Goal: Task Accomplishment & Management: Use online tool/utility

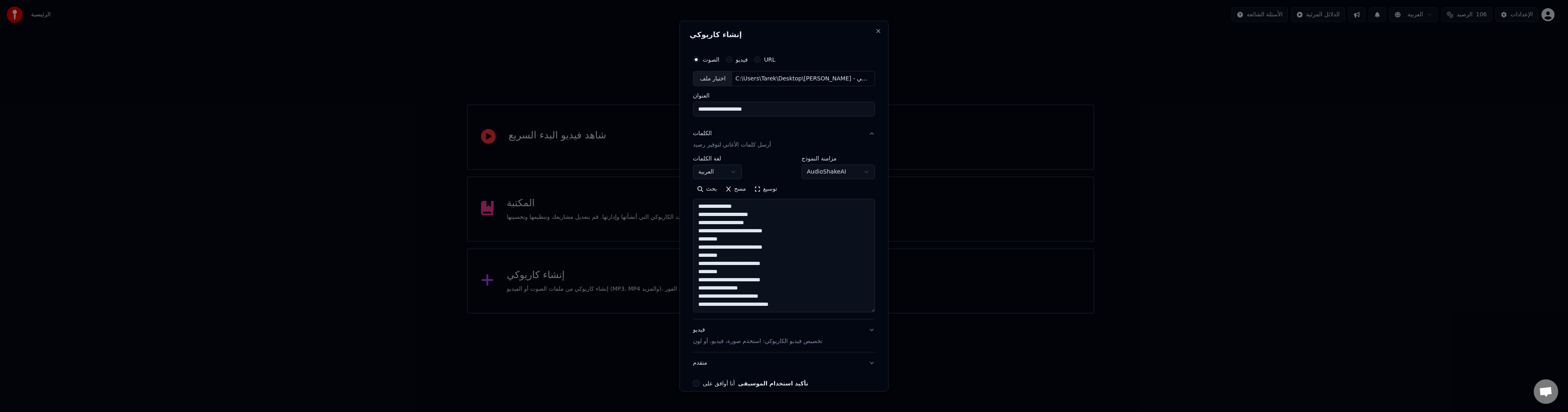
select select "**"
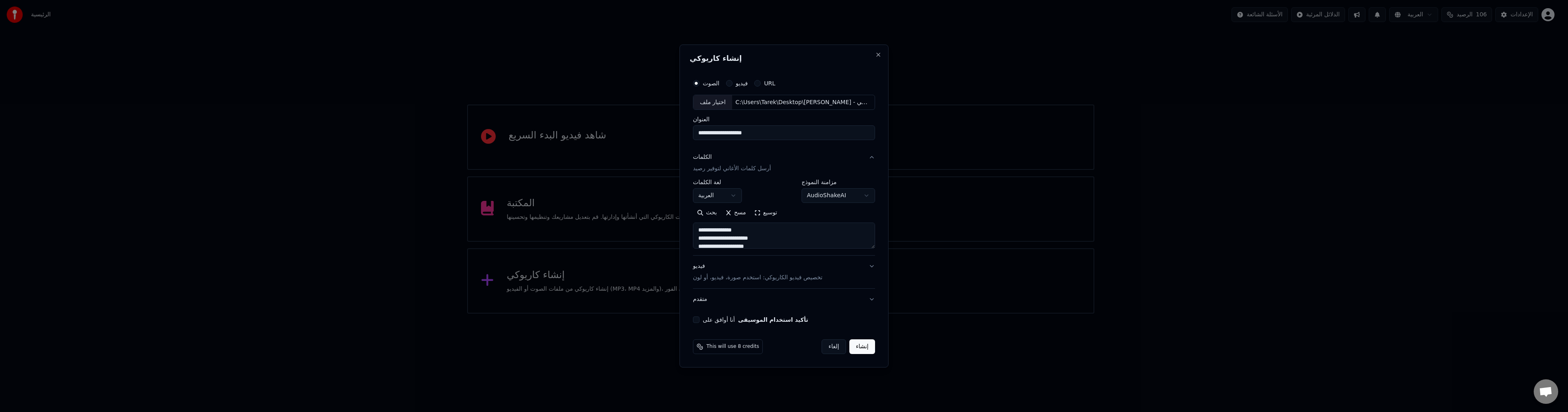
scroll to position [21, 0]
drag, startPoint x: 768, startPoint y: 241, endPoint x: 707, endPoint y: 241, distance: 61.0
click at [707, 241] on textarea "**********" at bounding box center [783, 236] width 182 height 26
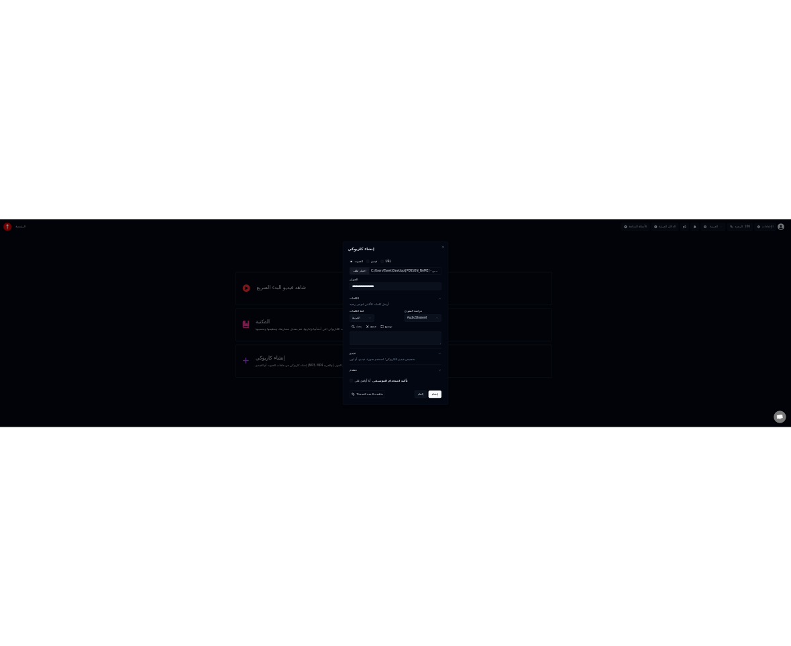
scroll to position [0, 0]
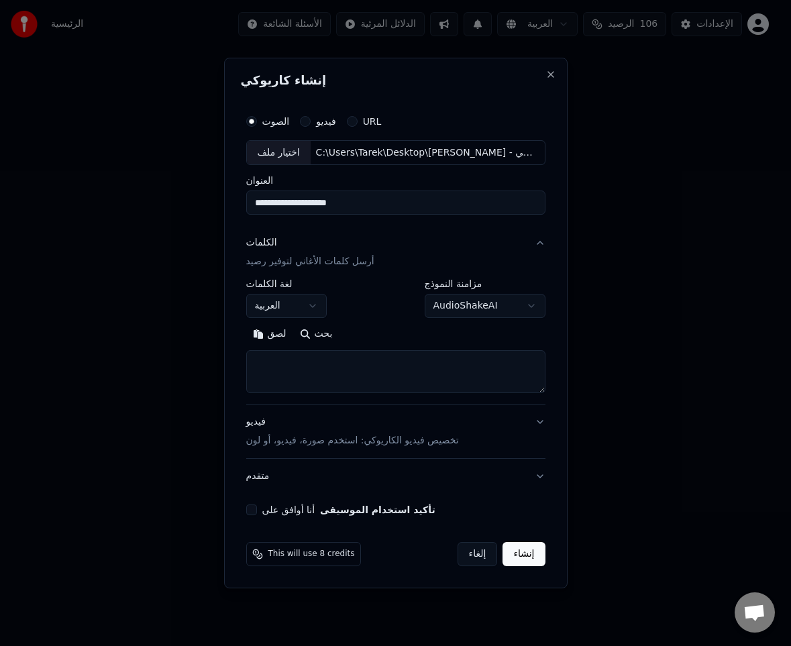
click at [362, 369] on textarea at bounding box center [395, 372] width 299 height 43
paste textarea "**********"
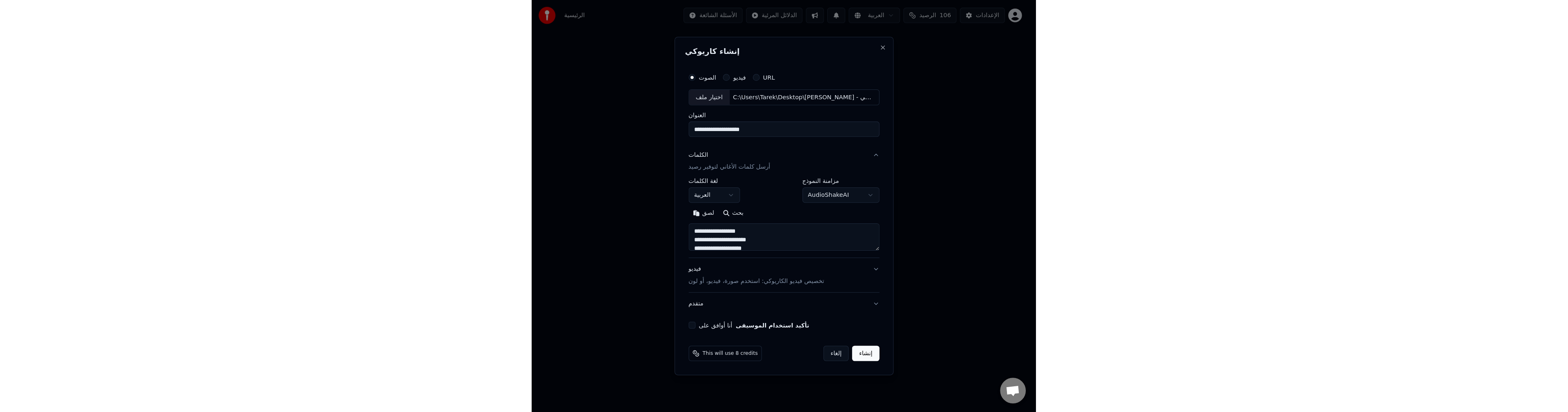
scroll to position [565, 0]
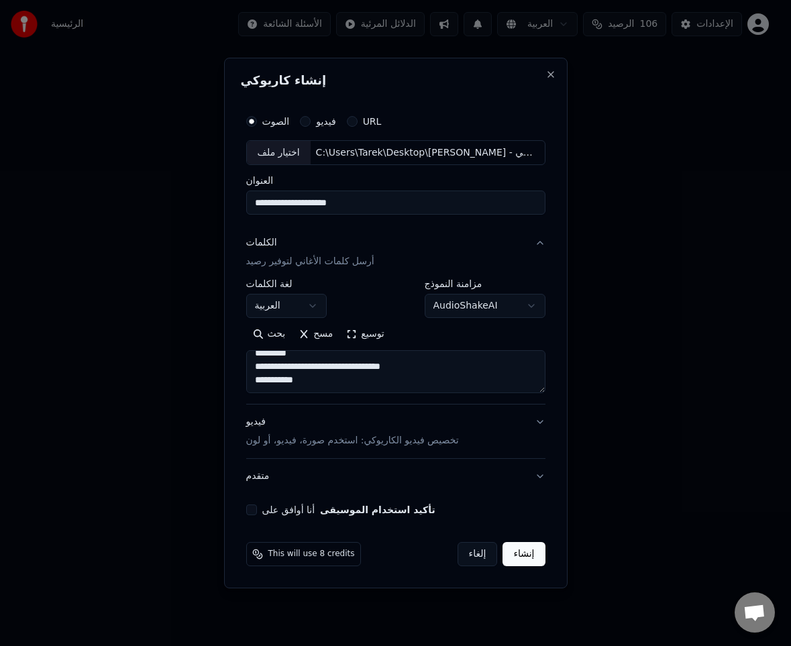
type textarea "**********"
click at [282, 154] on div "اختيار ملف" at bounding box center [279, 153] width 64 height 24
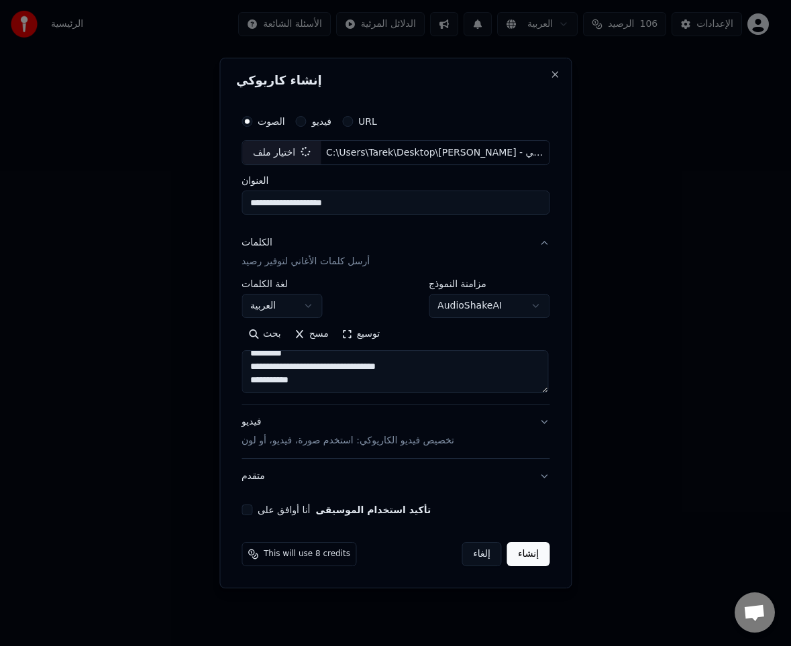
type input "**********"
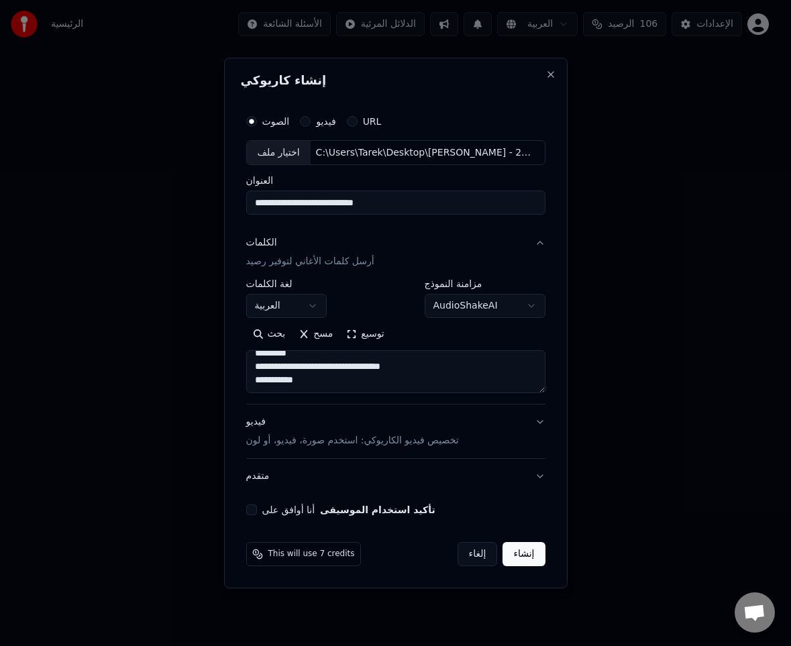
click at [521, 558] on button "إنشاء" at bounding box center [523, 554] width 42 height 24
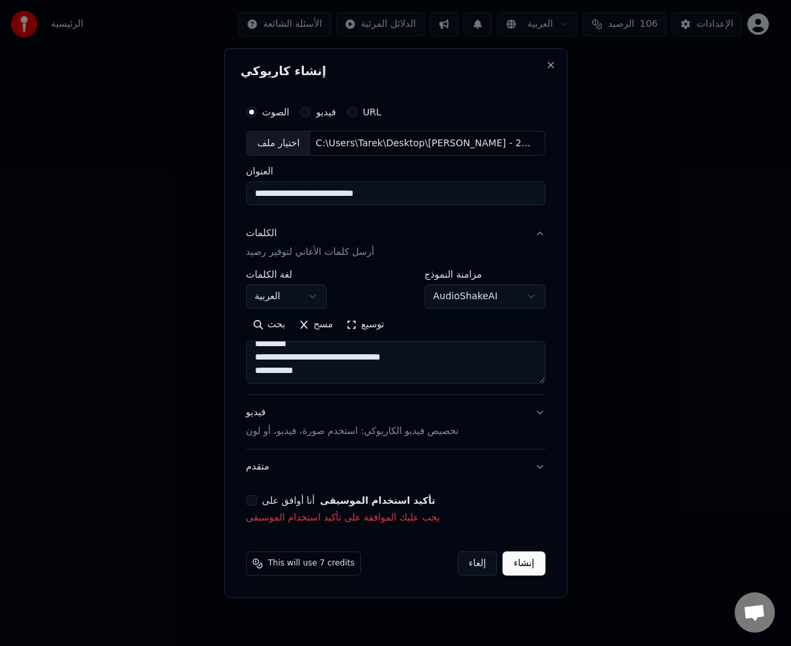
click at [247, 502] on button "أنا أوافق على تأكيد استخدام الموسيقى" at bounding box center [251, 500] width 11 height 11
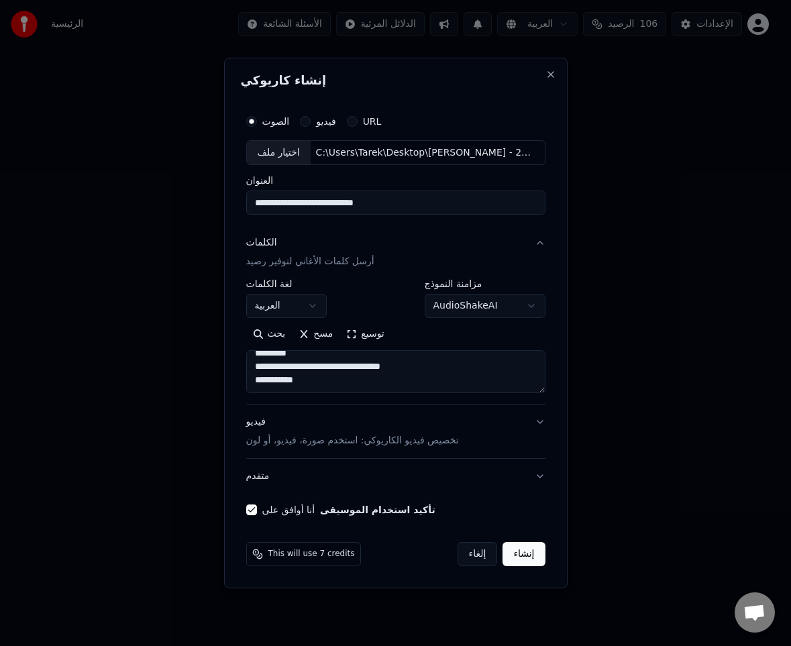
click at [535, 558] on button "إنشاء" at bounding box center [523, 554] width 42 height 24
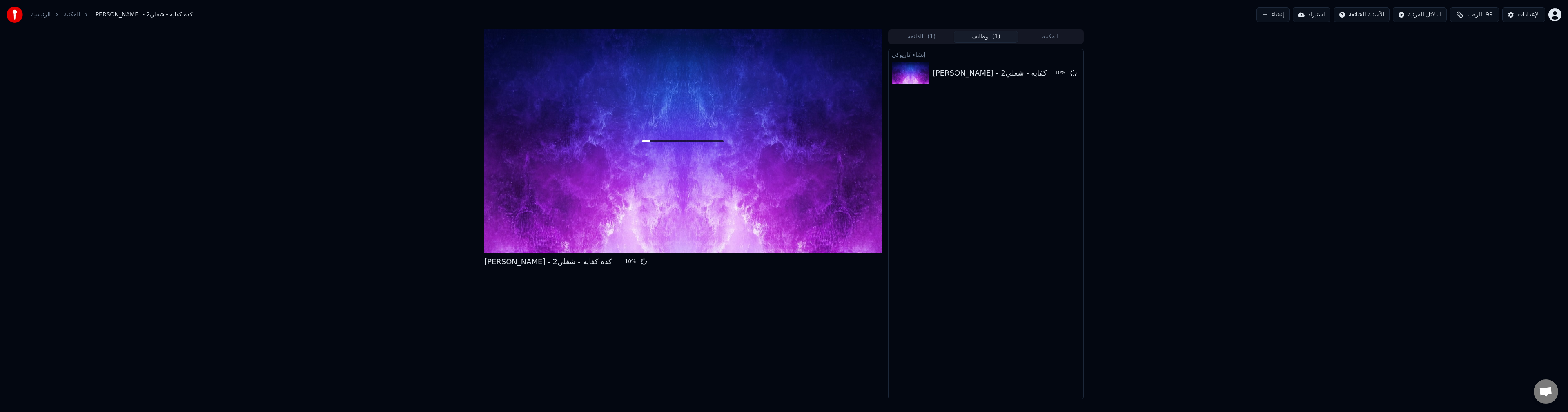
click at [1474, 13] on span "الرصيد" at bounding box center [1474, 14] width 16 height 8
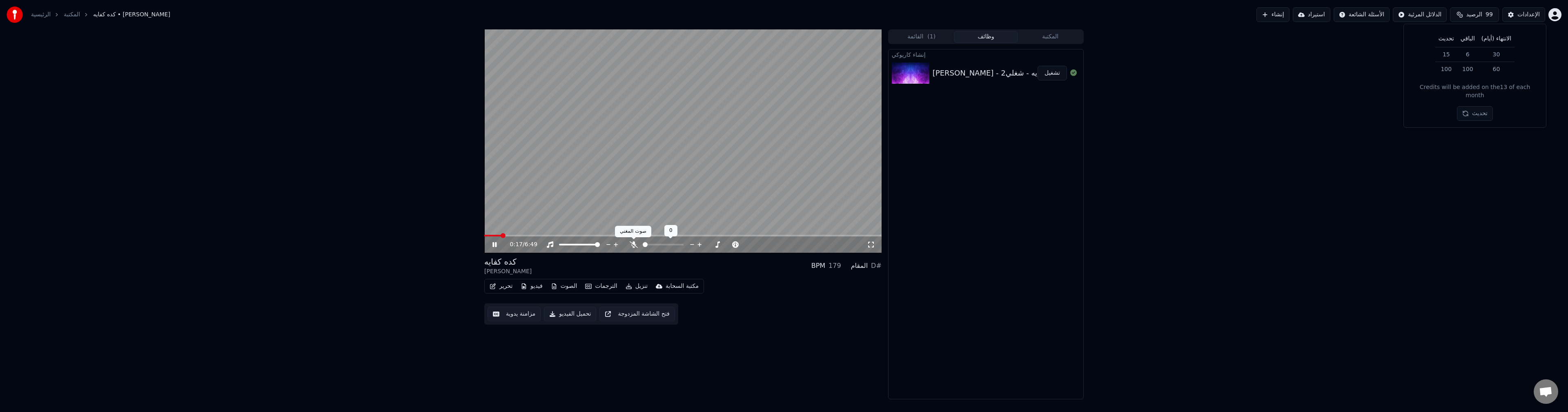
click at [633, 245] on icon at bounding box center [633, 244] width 8 height 7
click at [634, 245] on icon at bounding box center [633, 244] width 4 height 7
click at [635, 239] on span at bounding box center [634, 239] width 4 height 4
click at [635, 245] on icon at bounding box center [633, 244] width 8 height 7
click at [677, 247] on span at bounding box center [678, 245] width 5 height 5
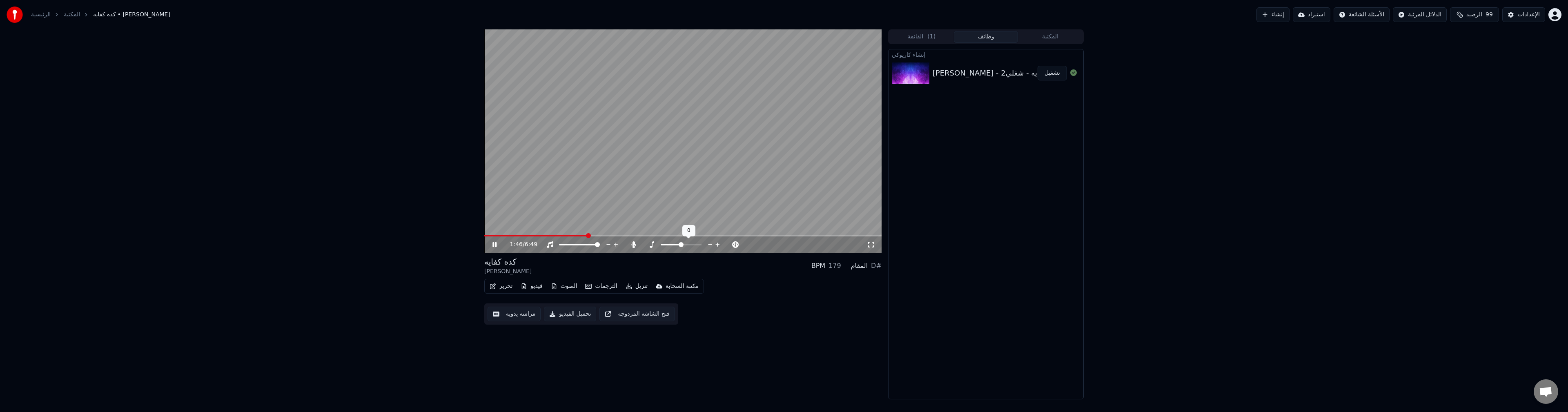
click at [679, 246] on span at bounding box center [681, 245] width 5 height 5
click at [679, 247] on span at bounding box center [681, 245] width 5 height 5
click at [694, 247] on span at bounding box center [696, 245] width 5 height 5
click at [699, 247] on span at bounding box center [699, 245] width 5 height 5
click at [679, 246] on span at bounding box center [681, 245] width 5 height 5
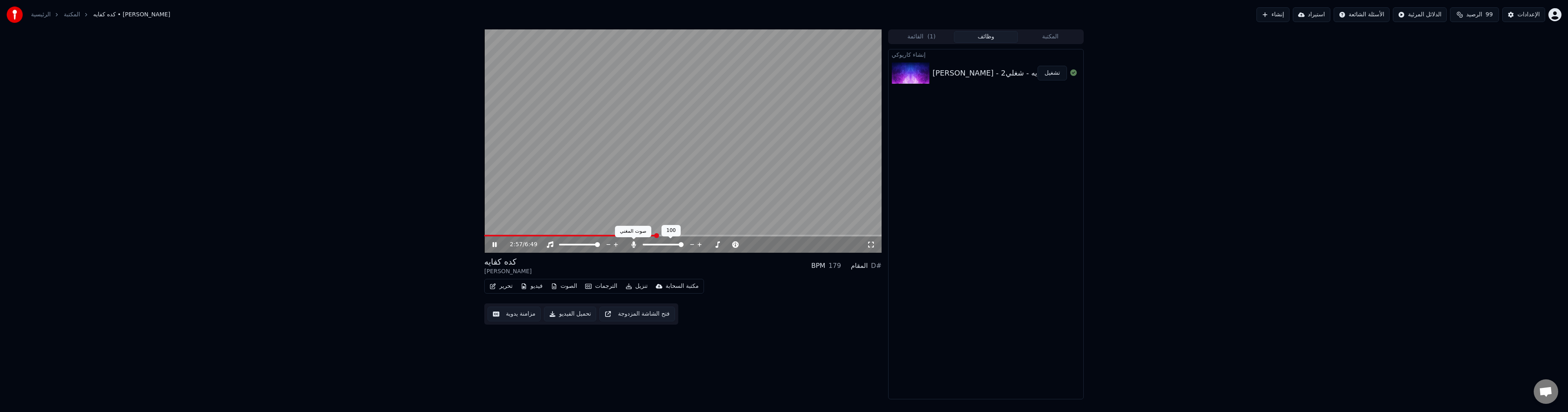
click at [634, 246] on icon at bounding box center [633, 244] width 8 height 7
click at [496, 245] on icon at bounding box center [494, 245] width 4 height 5
click at [495, 244] on icon at bounding box center [494, 244] width 5 height 5
click at [1053, 38] on button "المكتبة" at bounding box center [1050, 37] width 65 height 12
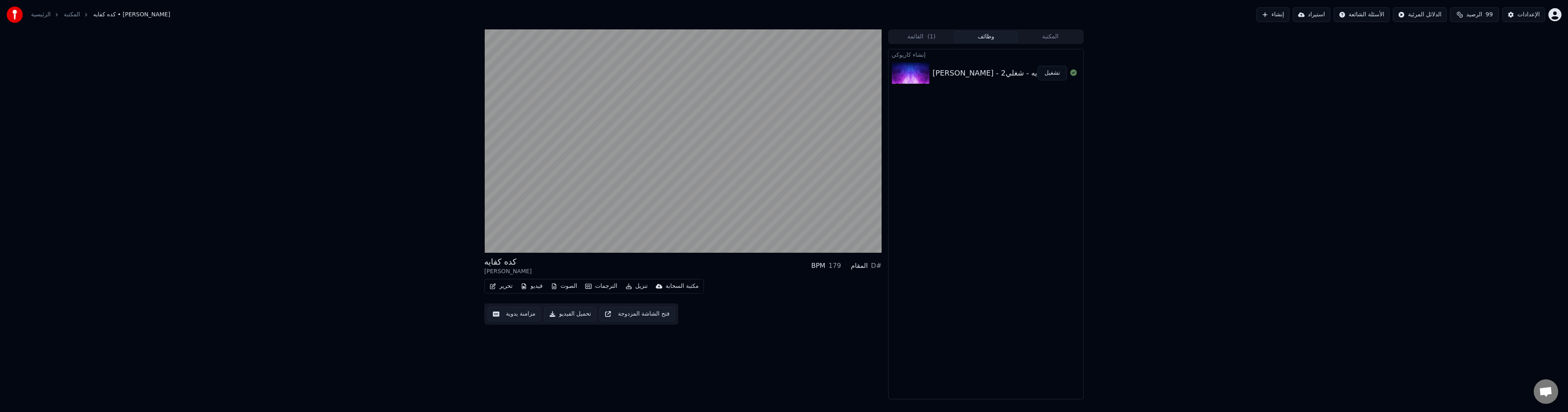
click at [983, 35] on button "وظائف" at bounding box center [986, 37] width 65 height 12
click at [920, 35] on button "القائمة ( 1 )" at bounding box center [922, 37] width 65 height 12
click at [979, 37] on button "وظائف" at bounding box center [986, 37] width 65 height 12
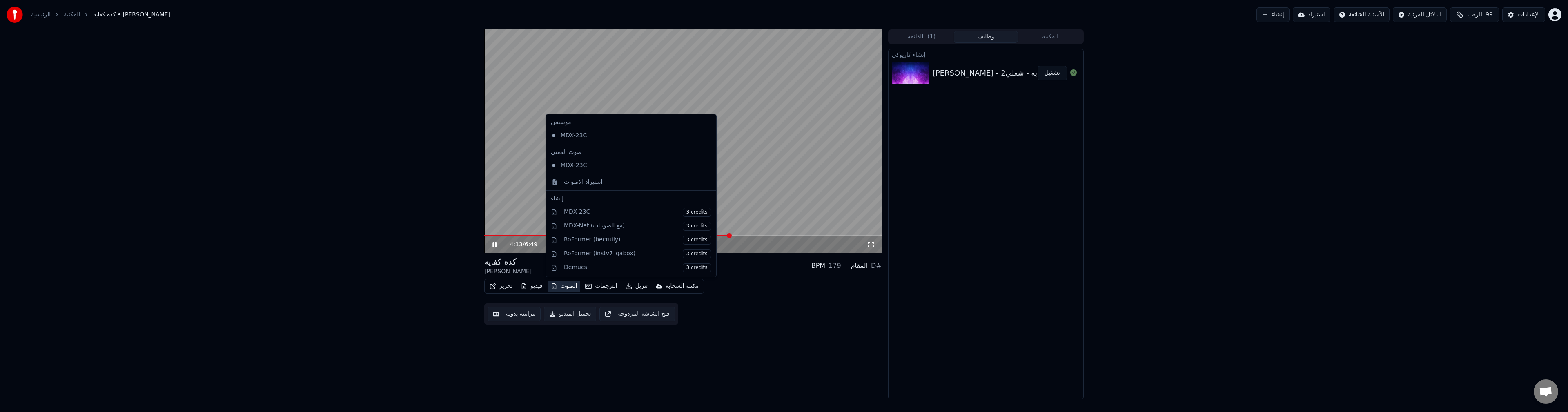
click at [567, 286] on button "الصوت" at bounding box center [564, 286] width 33 height 12
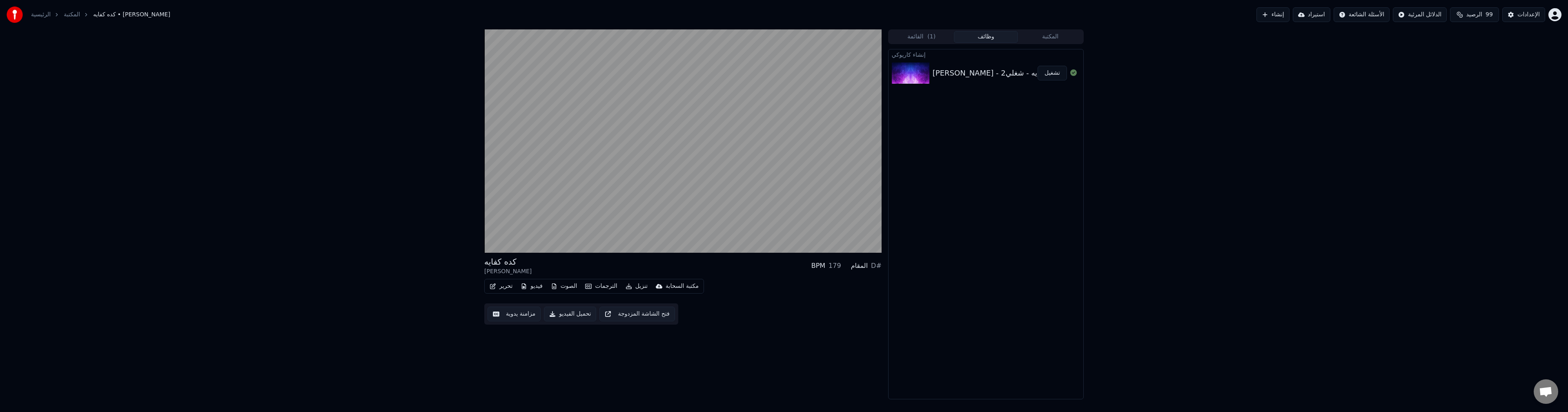
click at [586, 341] on div "كده كفايه [PERSON_NAME] BPM 179 المقام D# تحرير فيديو الصوت الترجمات تنزيل مكتب…" at bounding box center [683, 214] width 397 height 370
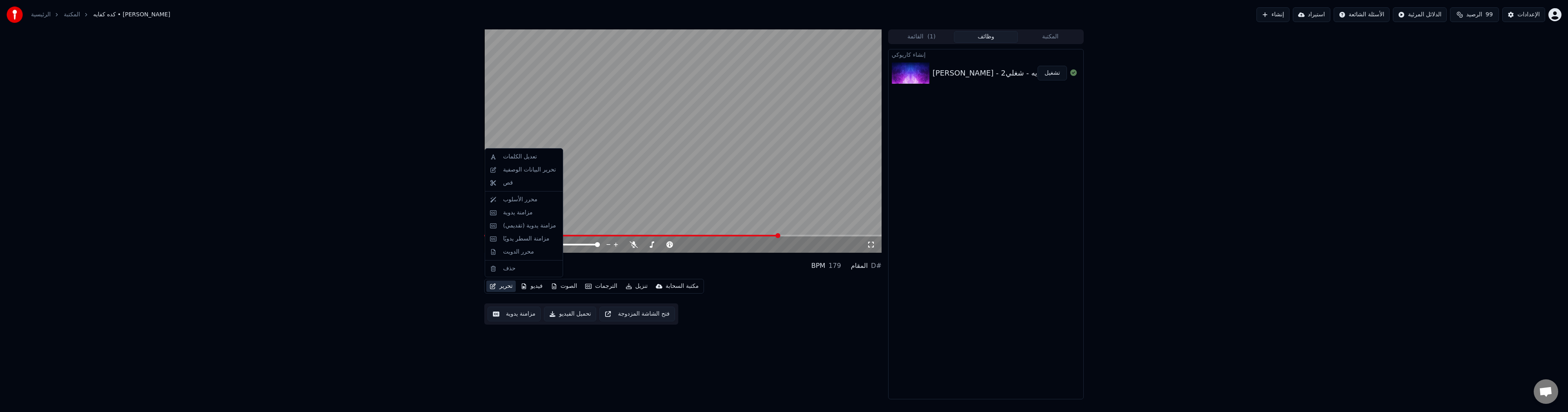
click at [507, 288] on button "تحرير" at bounding box center [501, 286] width 29 height 12
click at [536, 159] on div "تعديل الكلمات" at bounding box center [520, 156] width 34 height 8
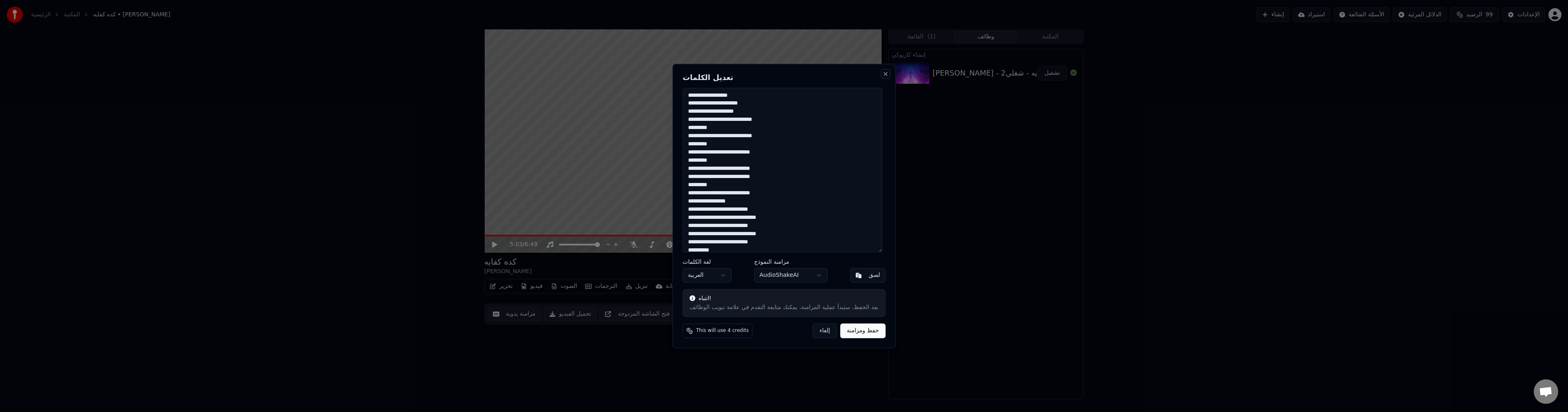
click at [884, 73] on button "Close" at bounding box center [885, 74] width 7 height 7
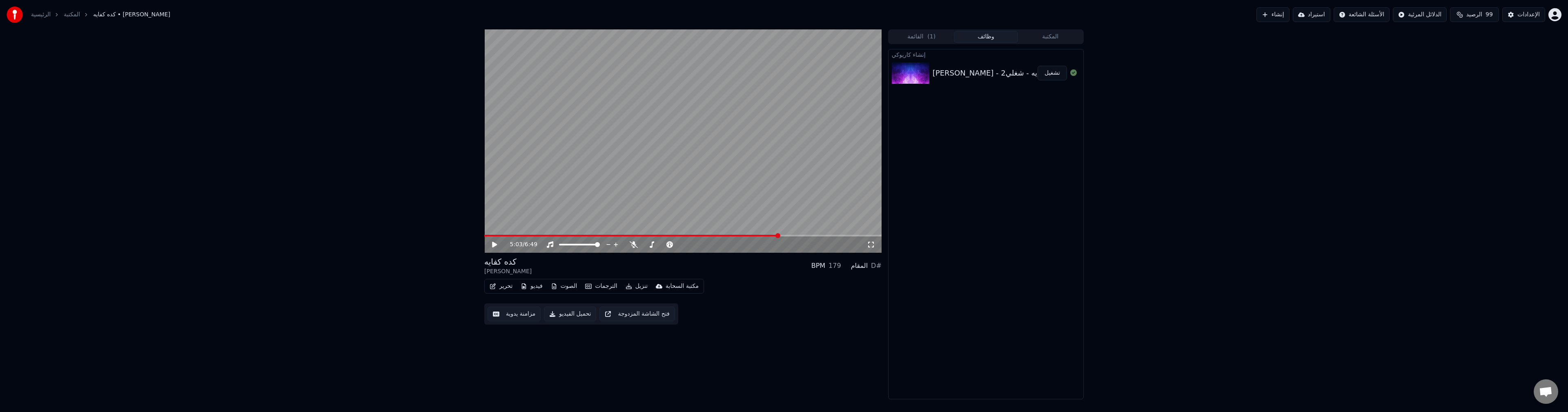
click at [506, 289] on button "تحرير" at bounding box center [501, 286] width 29 height 12
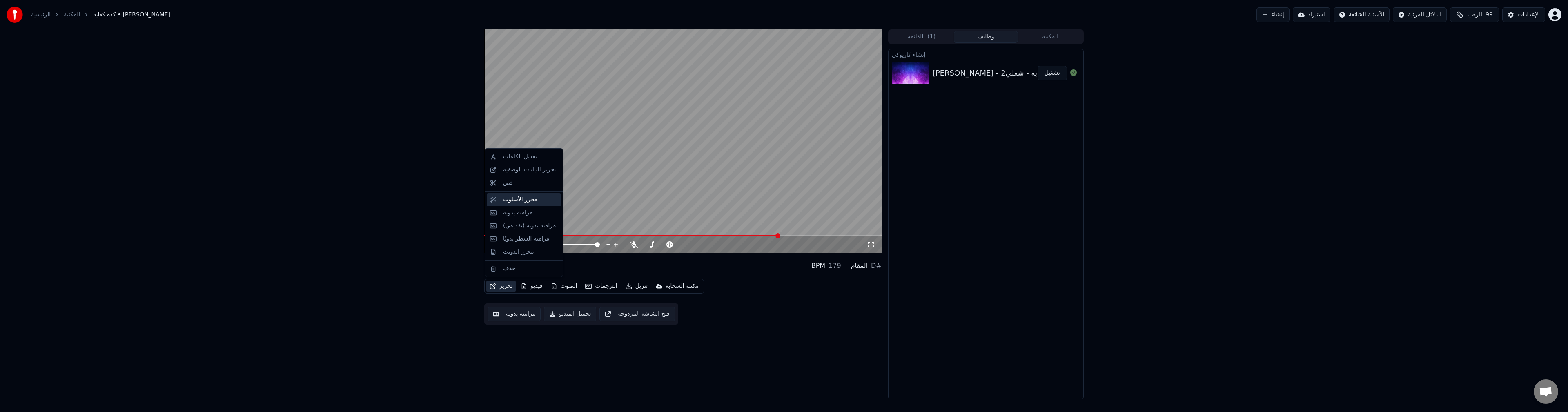
click at [537, 201] on div "محرر الأسلوب" at bounding box center [530, 199] width 55 height 8
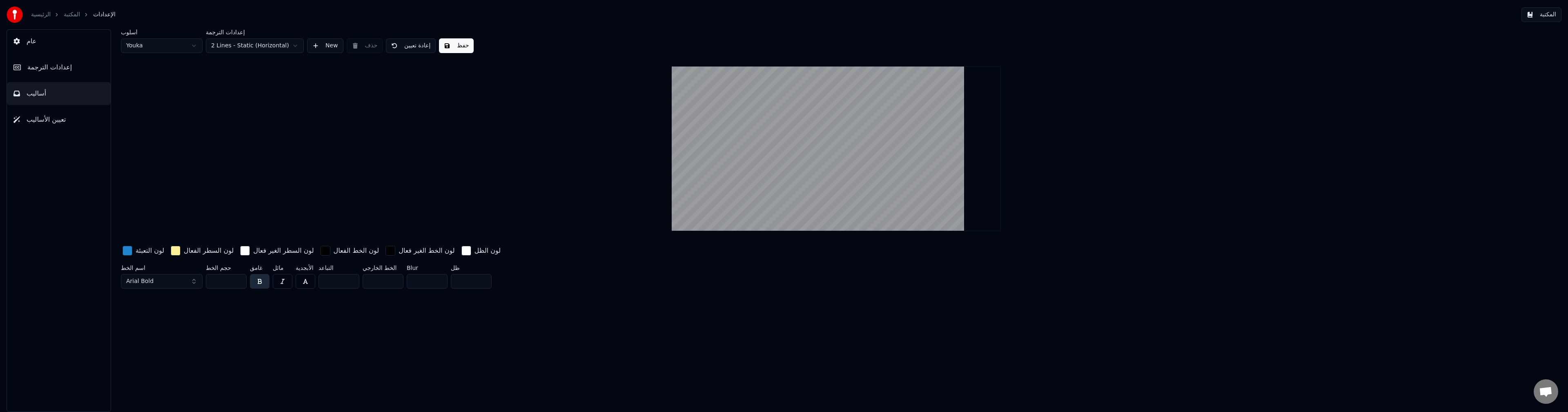
click at [58, 120] on span "تعيين الأساليب" at bounding box center [46, 120] width 39 height 10
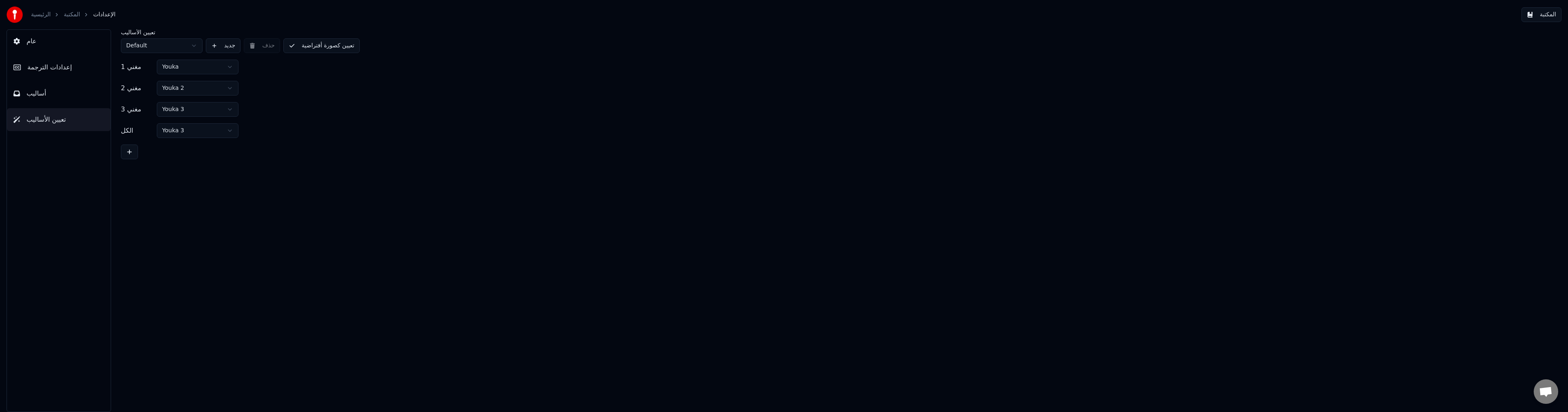
click at [61, 69] on span "إعدادات الترجمة" at bounding box center [49, 68] width 44 height 10
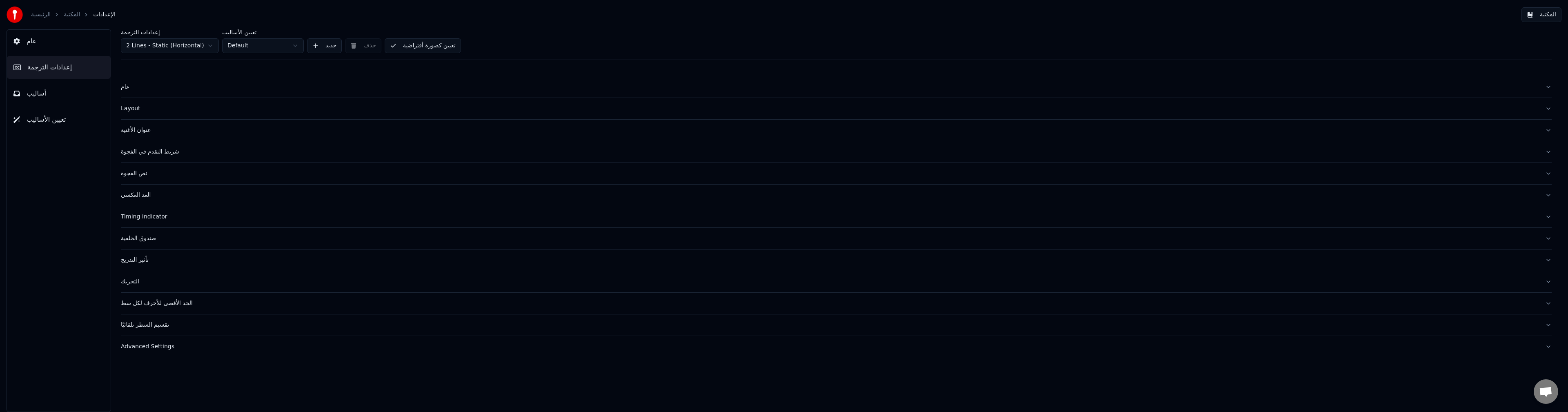
click at [52, 44] on button "عام" at bounding box center [58, 41] width 103 height 23
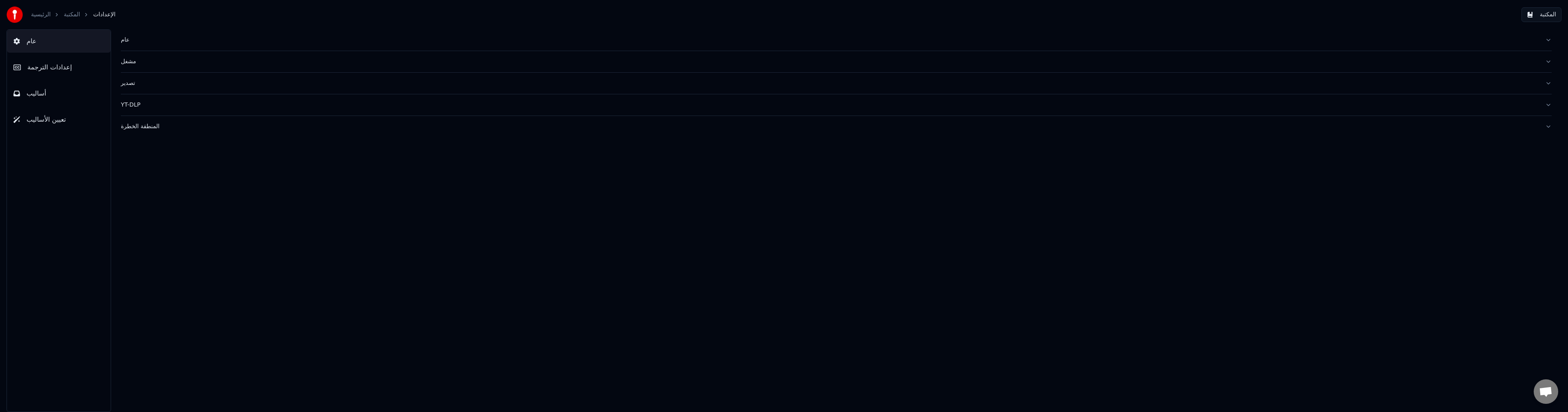
click at [40, 69] on span "إعدادات الترجمة" at bounding box center [49, 68] width 44 height 10
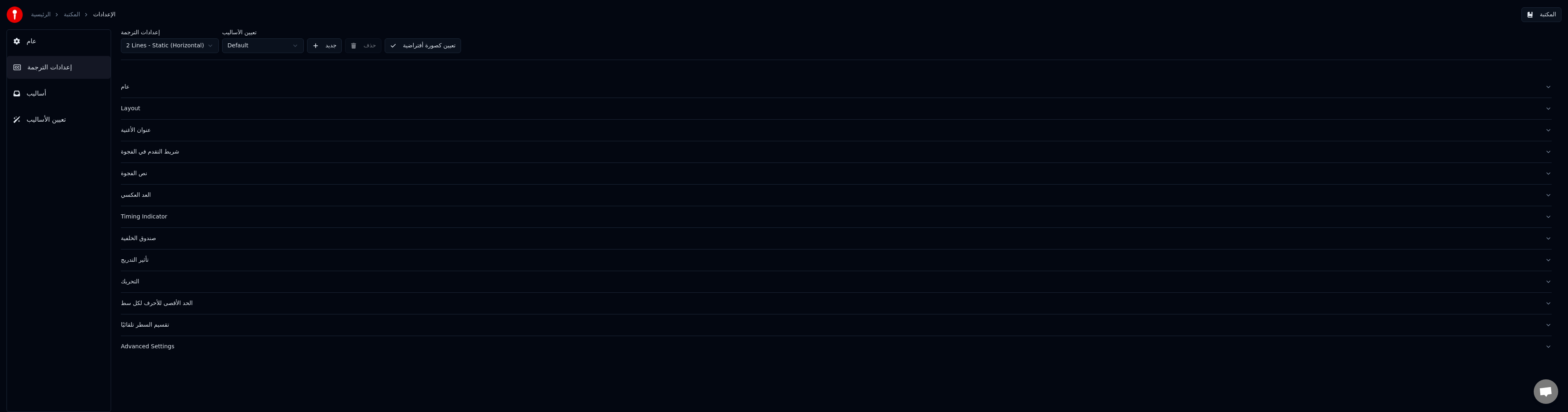
click at [37, 88] on button "أساليب" at bounding box center [58, 94] width 103 height 23
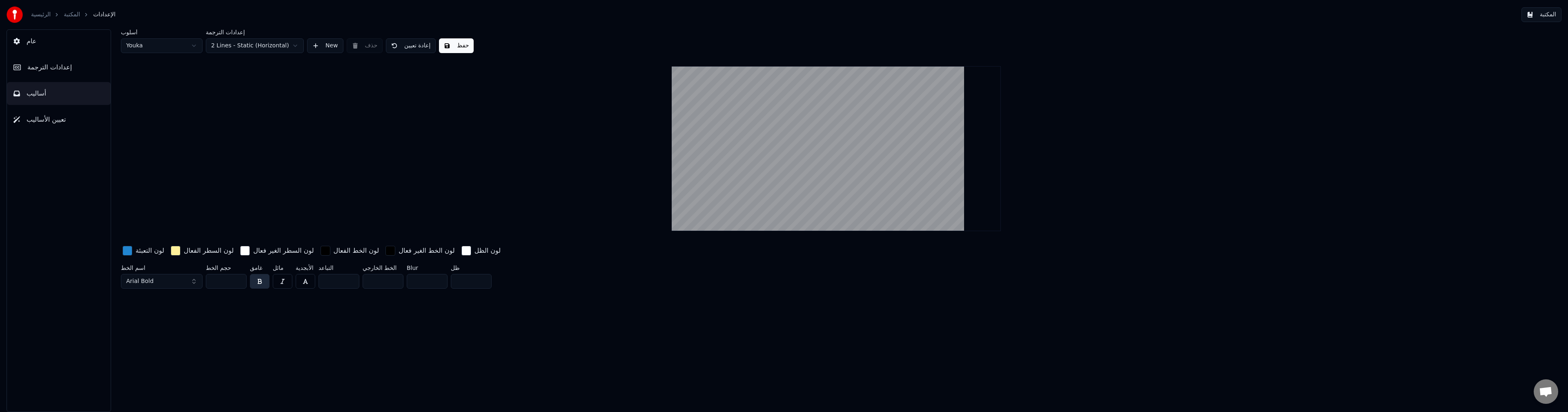
drag, startPoint x: 365, startPoint y: 371, endPoint x: 328, endPoint y: 372, distance: 37.0
click at [363, 371] on div "أسلوب Youka إعدادات الترجمة 2 Lines - Static (Horizontal) New حذف إعادة تعيين ح…" at bounding box center [836, 220] width 1463 height 383
click at [35, 117] on span "تعيين الأساليب" at bounding box center [46, 120] width 39 height 10
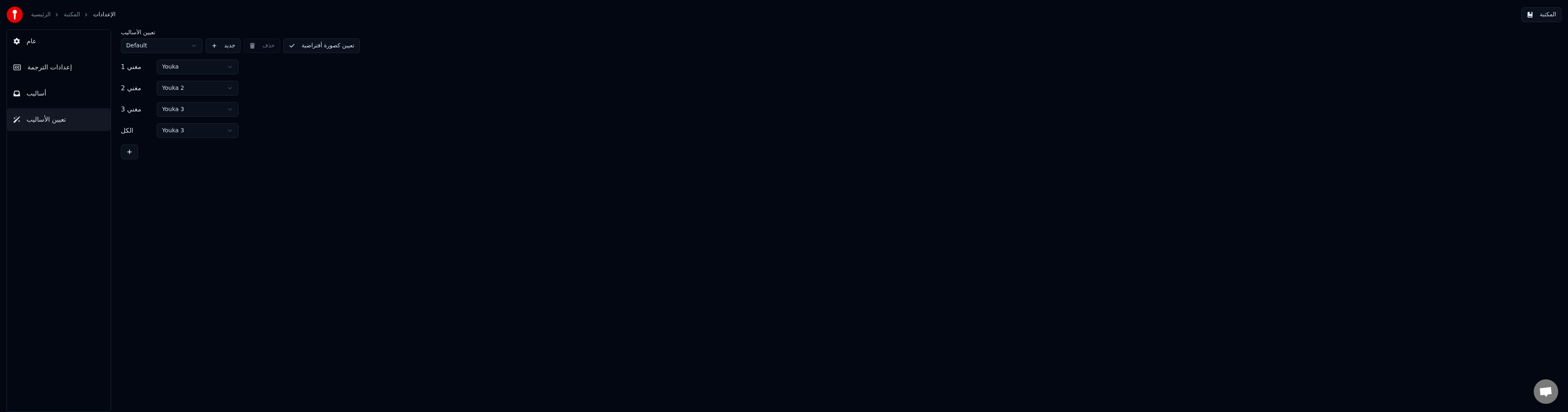
click at [38, 94] on span "أساليب" at bounding box center [37, 94] width 19 height 10
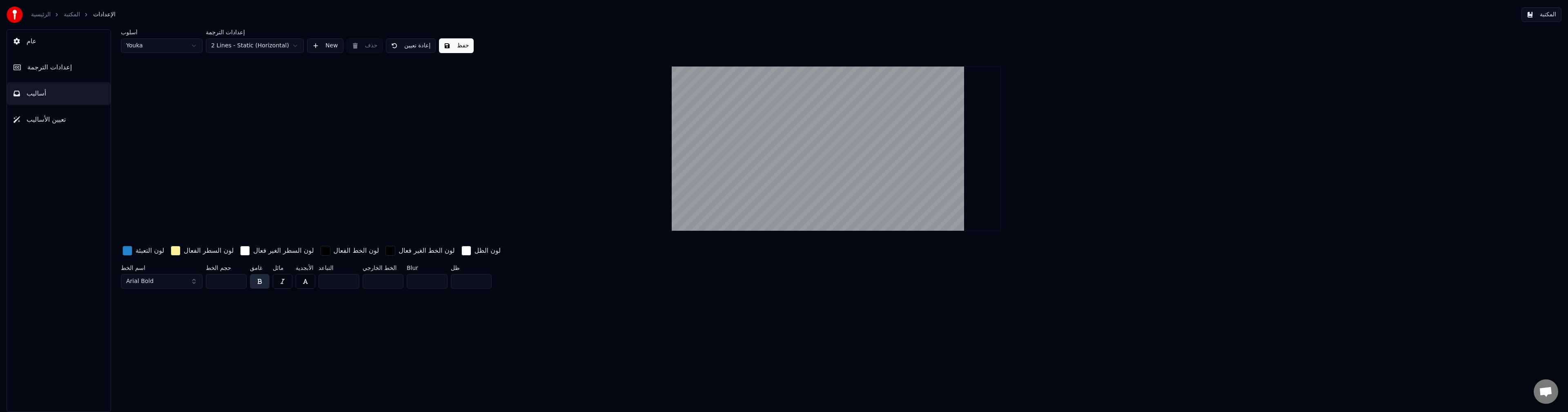
click at [85, 14] on icon "breadcrumb" at bounding box center [86, 14] width 5 height 5
click at [75, 17] on link "المكتبة" at bounding box center [72, 14] width 16 height 8
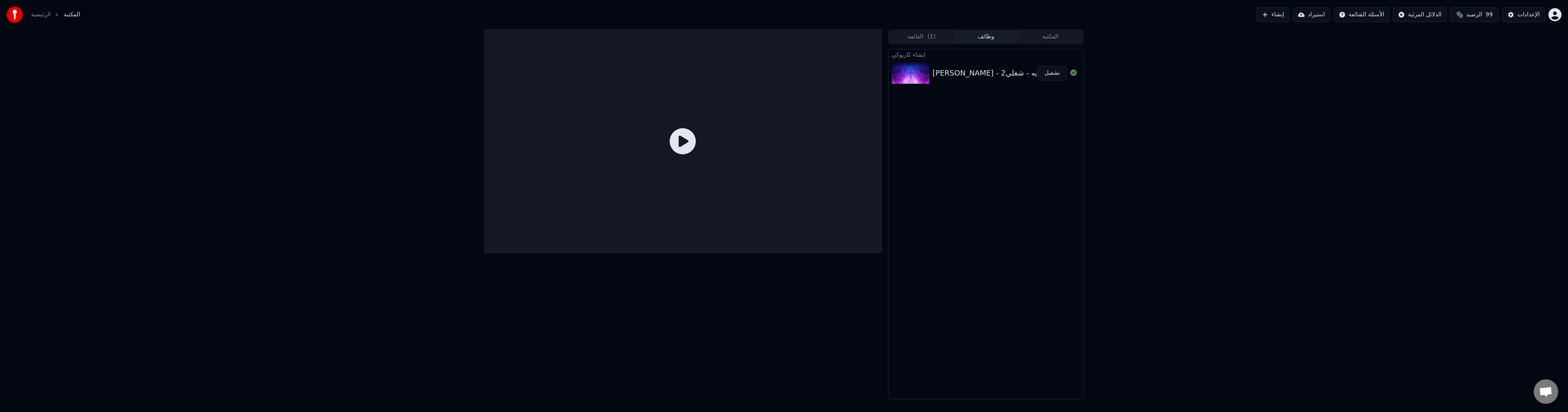
click at [996, 75] on div "[PERSON_NAME] - كده كفايه - شغلي2" at bounding box center [996, 73] width 128 height 12
click at [704, 153] on div at bounding box center [683, 141] width 397 height 223
drag, startPoint x: 1003, startPoint y: 59, endPoint x: 1000, endPoint y: 66, distance: 7.6
click at [1003, 59] on div "جورج وسوف - كده كفايه - شغلي2 تشغيل" at bounding box center [986, 73] width 195 height 28
click at [998, 70] on div "[PERSON_NAME] - كده كفايه - شغلي2" at bounding box center [996, 73] width 128 height 12
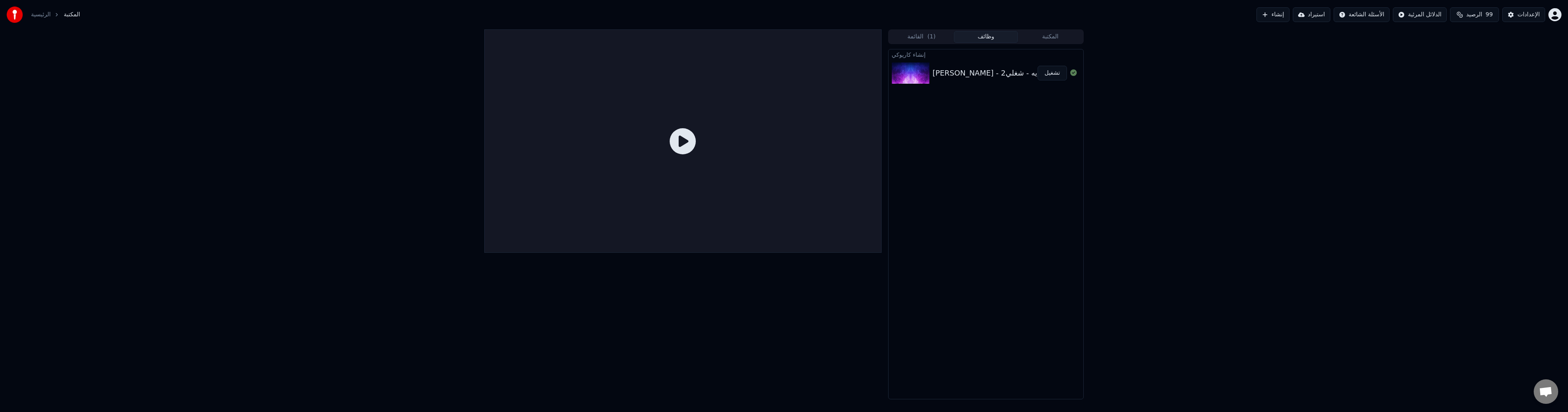
click at [998, 70] on div "[PERSON_NAME] - كده كفايه - شغلي2" at bounding box center [996, 73] width 128 height 12
click at [1041, 37] on button "المكتبة" at bounding box center [1050, 37] width 65 height 12
click at [981, 33] on button "وظائف" at bounding box center [986, 37] width 65 height 12
click at [905, 31] on button "القائمة ( 1 )" at bounding box center [922, 37] width 65 height 12
click at [976, 37] on button "وظائف" at bounding box center [986, 37] width 65 height 12
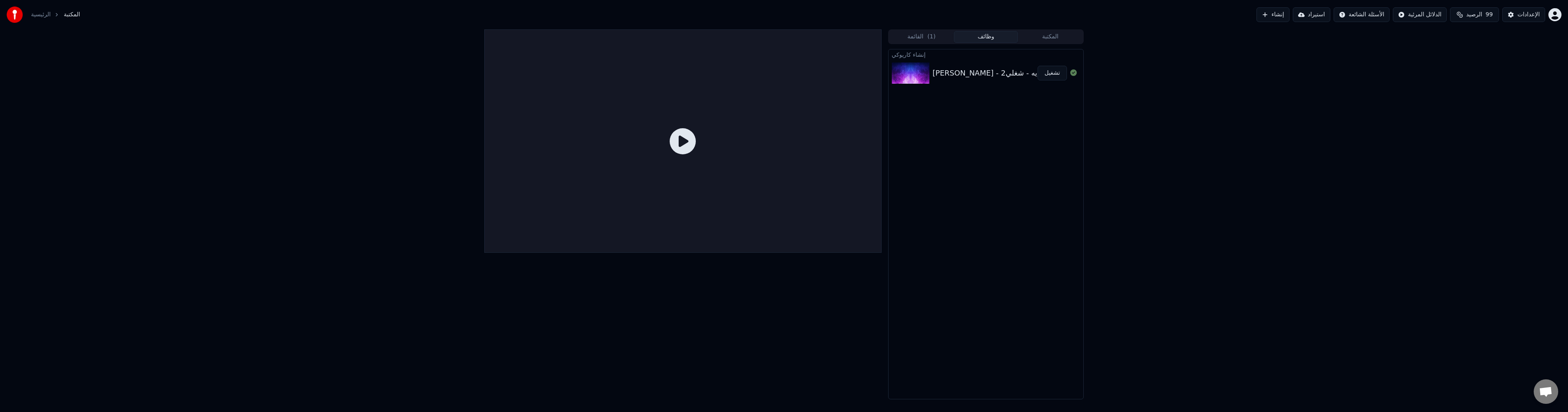
click at [964, 64] on div "جورج وسوف - كده كفايه - شغلي2 تشغيل" at bounding box center [986, 73] width 195 height 28
click at [1048, 72] on button "تشغيل" at bounding box center [1052, 73] width 29 height 15
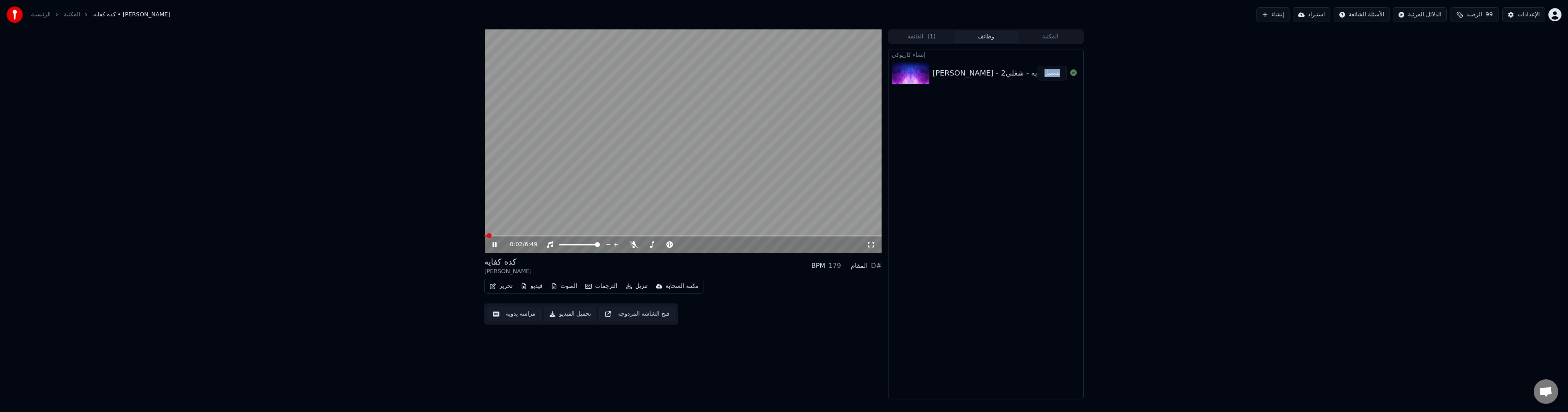
click at [1038, 66] on button "تشغيل" at bounding box center [1052, 73] width 29 height 15
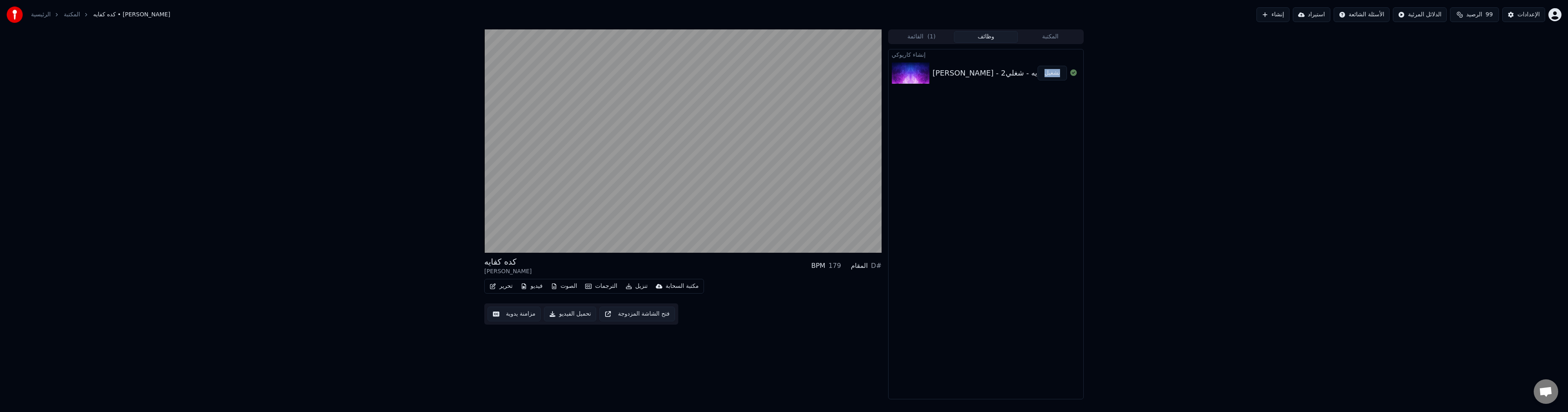
click at [1038, 66] on button "تشغيل" at bounding box center [1052, 73] width 29 height 15
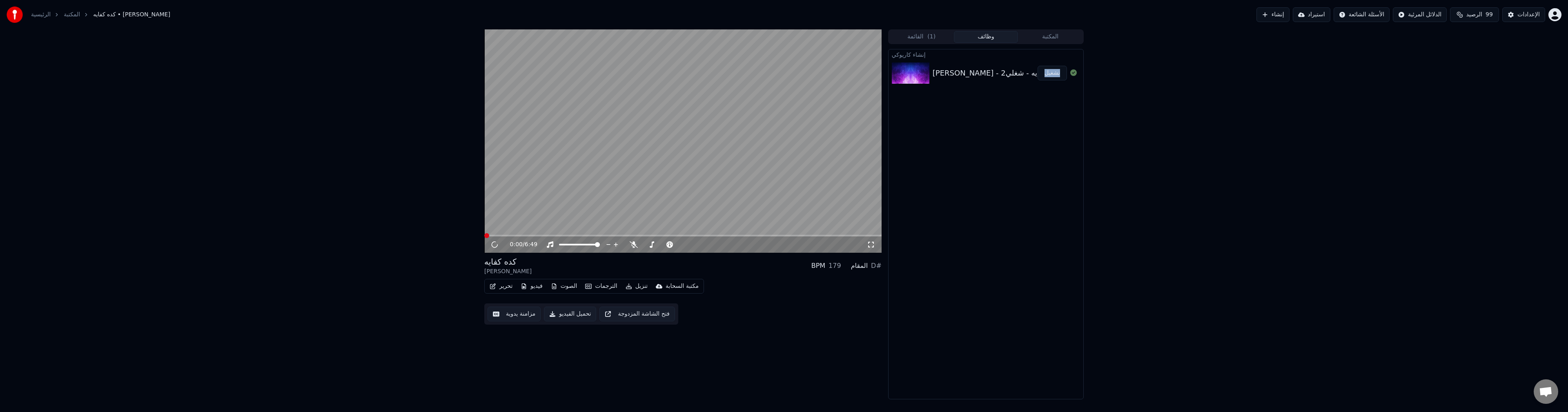
click at [519, 315] on button "مزامنة يدوية" at bounding box center [514, 314] width 53 height 15
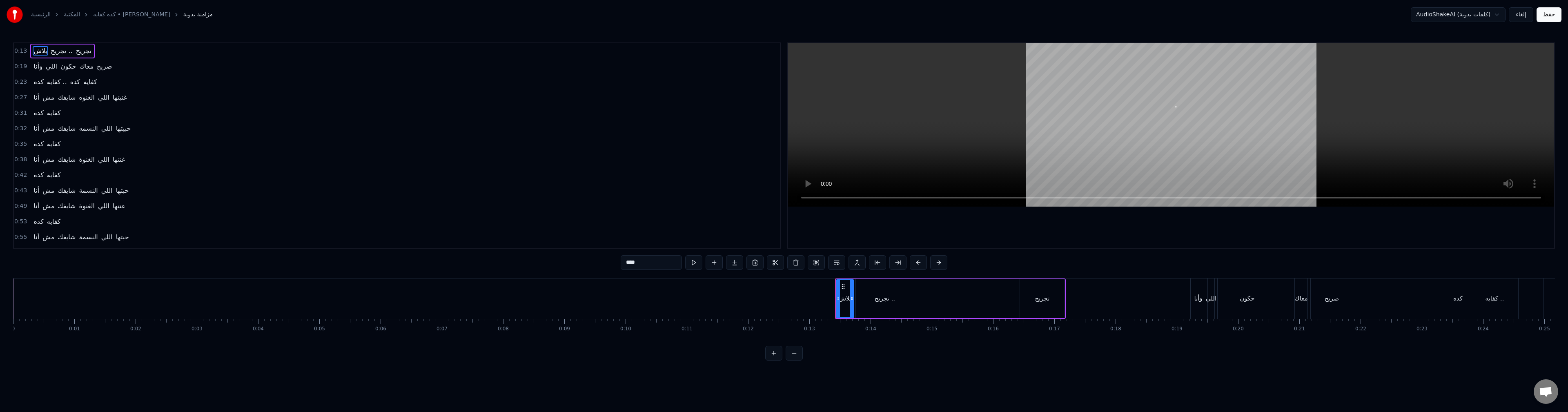
click at [843, 304] on div "بلاش" at bounding box center [845, 298] width 17 height 37
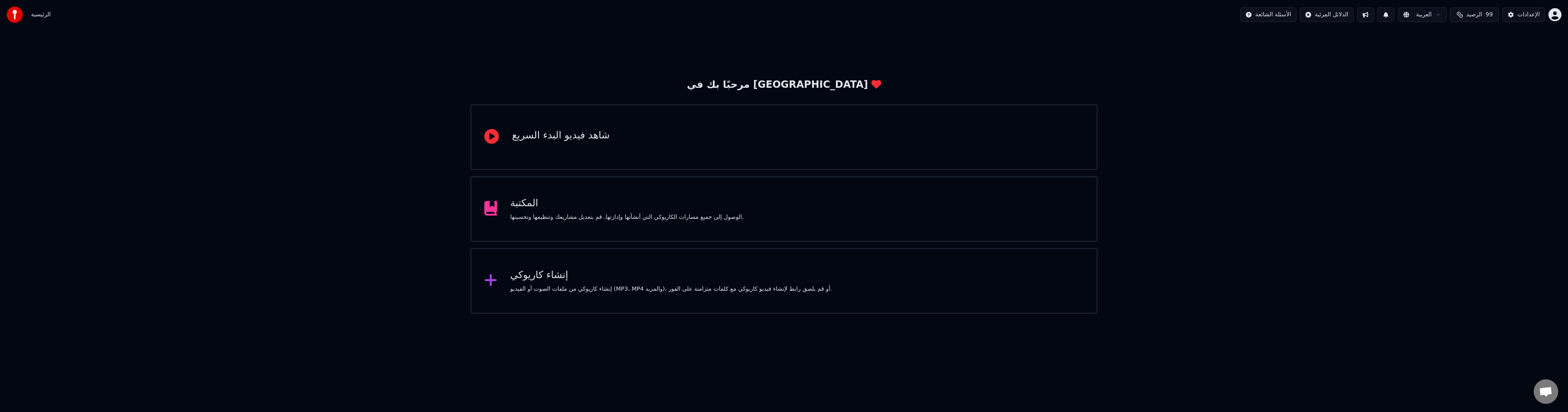
click at [520, 208] on div "المكتبة" at bounding box center [628, 203] width 234 height 13
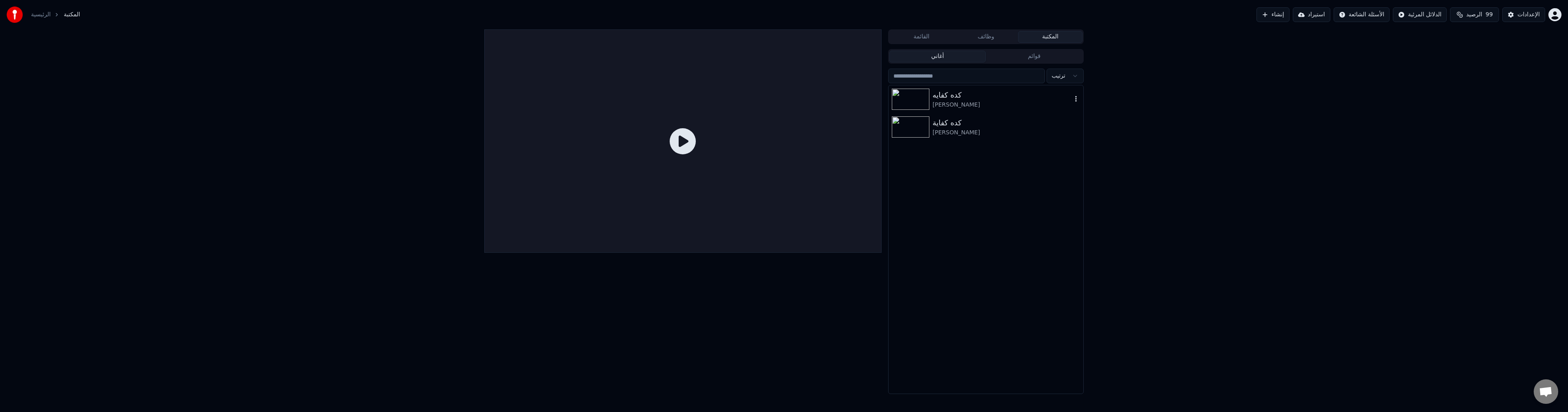
click at [963, 97] on div "كده كفايه" at bounding box center [1002, 95] width 139 height 12
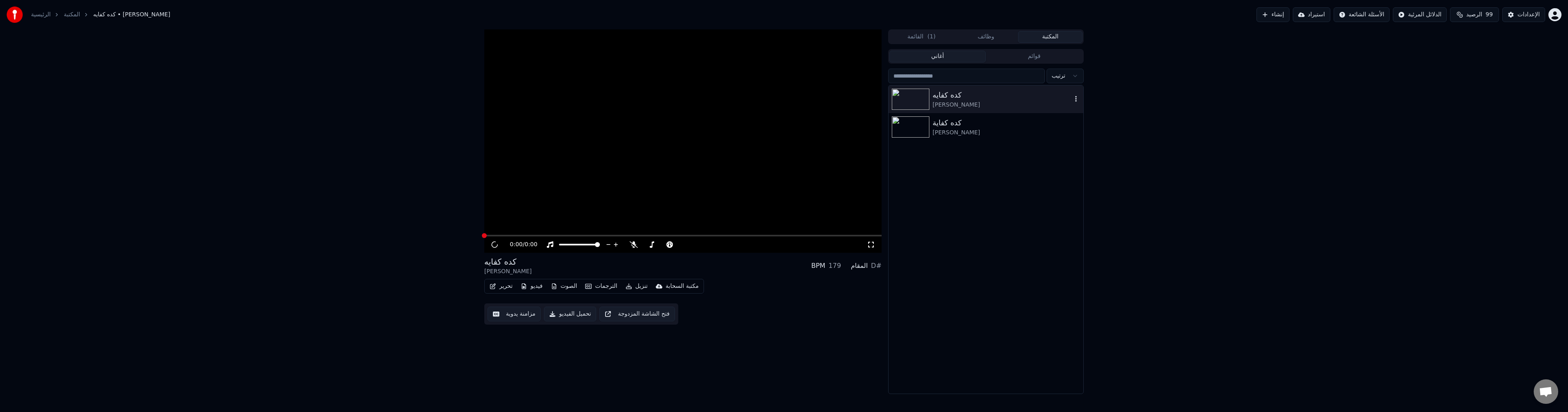
click at [963, 97] on div "كده كفايه" at bounding box center [1002, 95] width 139 height 12
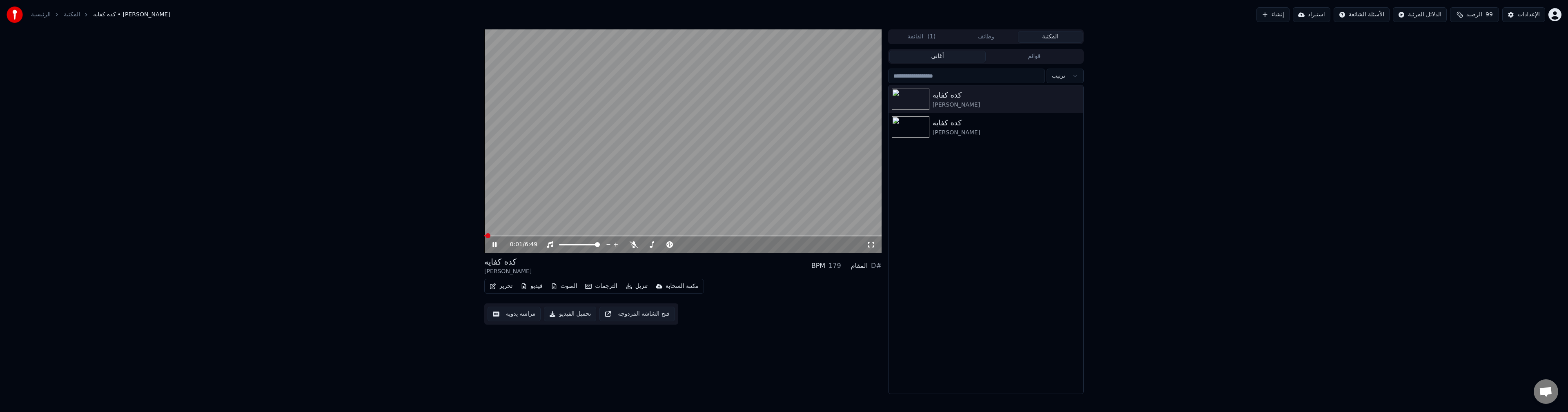
click at [525, 313] on button "مزامنة يدوية" at bounding box center [514, 314] width 53 height 15
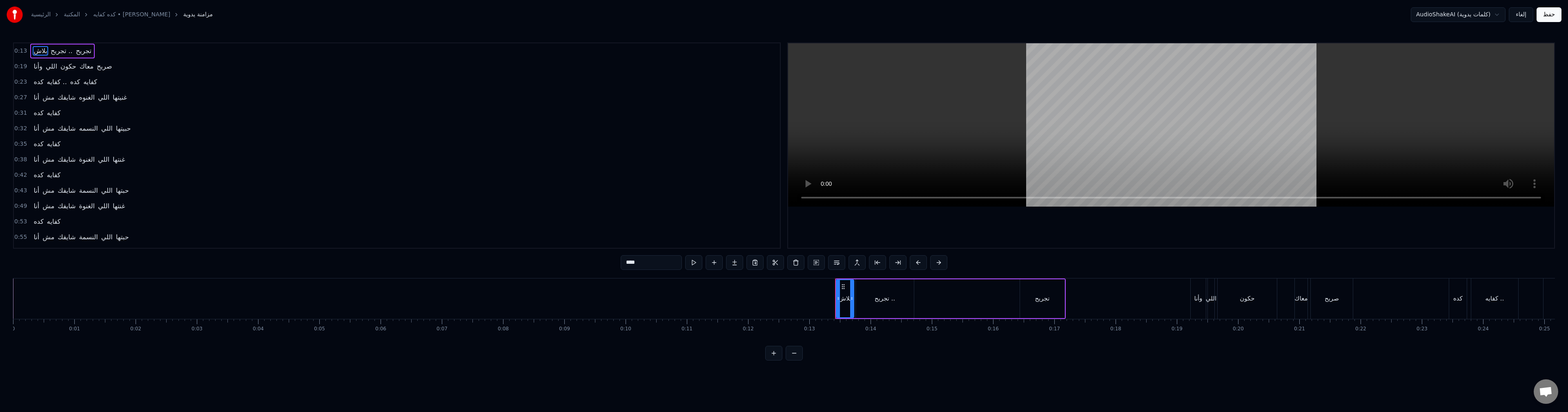
click at [858, 296] on div "تجريح .." at bounding box center [884, 299] width 58 height 39
type input "********"
drag, startPoint x: 867, startPoint y: 295, endPoint x: 878, endPoint y: 318, distance: 25.5
click at [867, 295] on div "تجريح .." at bounding box center [885, 298] width 57 height 37
drag, startPoint x: 911, startPoint y: 307, endPoint x: 982, endPoint y: 308, distance: 71.0
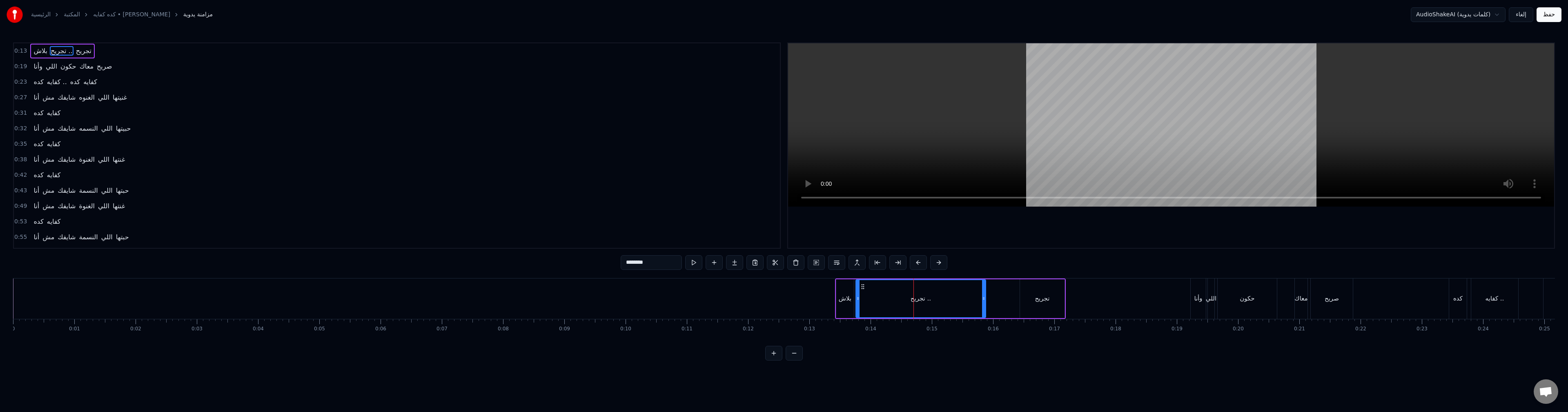
click at [982, 308] on div at bounding box center [983, 298] width 3 height 37
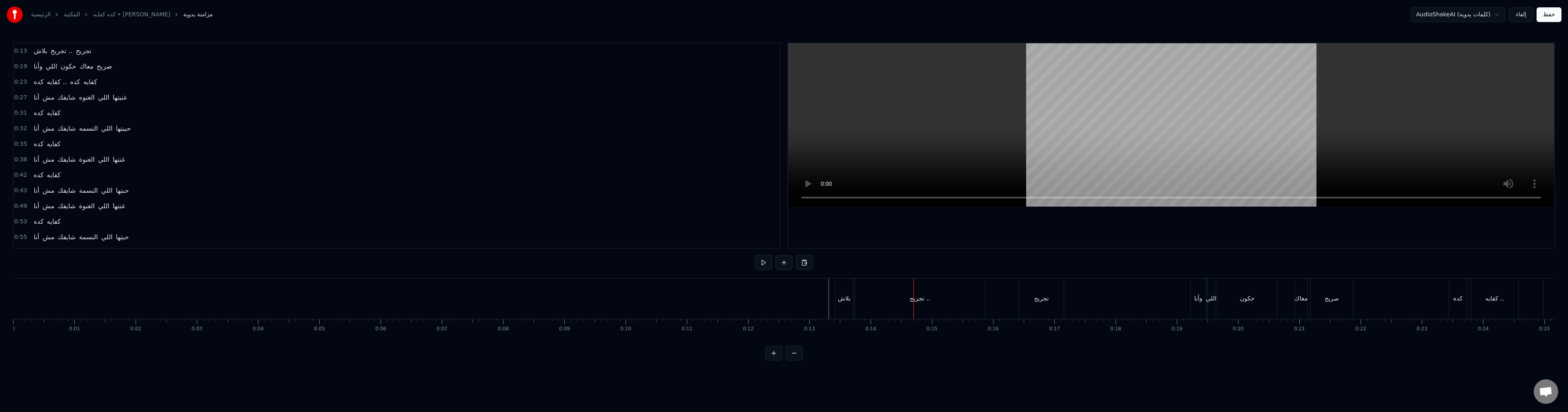
click at [917, 303] on div "تجريح .." at bounding box center [920, 298] width 21 height 9
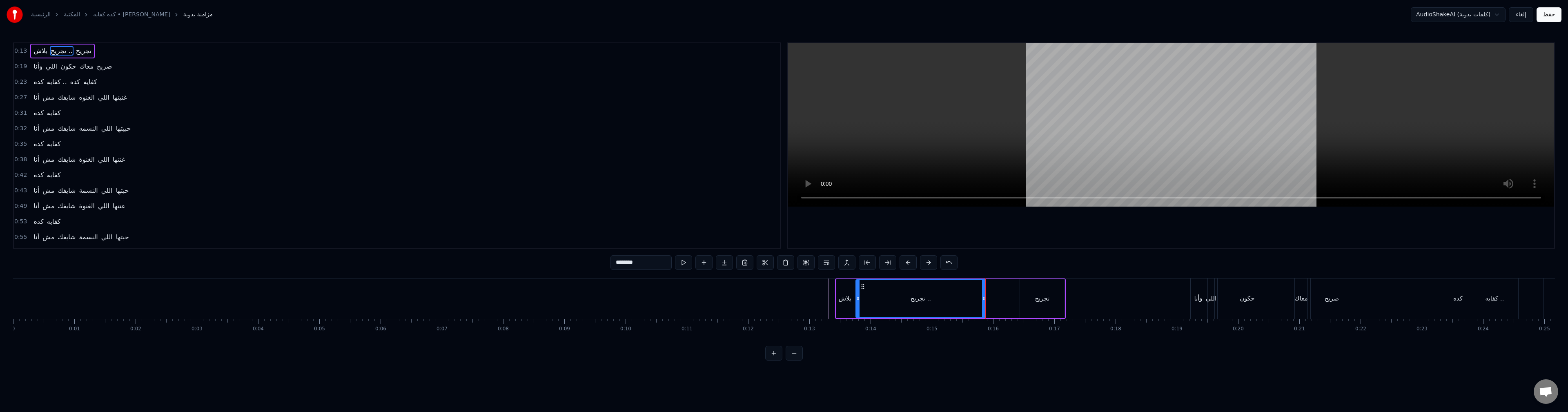
click at [995, 291] on div "بلاش تجريح .. تجريح" at bounding box center [950, 299] width 231 height 40
click at [991, 259] on div "0:13 بلاش تجريح .. تجريح 0:19 وأنا اللي حكون معاك صريح 0:23 كده كفايه .. كده كف…" at bounding box center [783, 201] width 1542 height 318
click at [1038, 302] on div "تجريح" at bounding box center [1042, 298] width 15 height 9
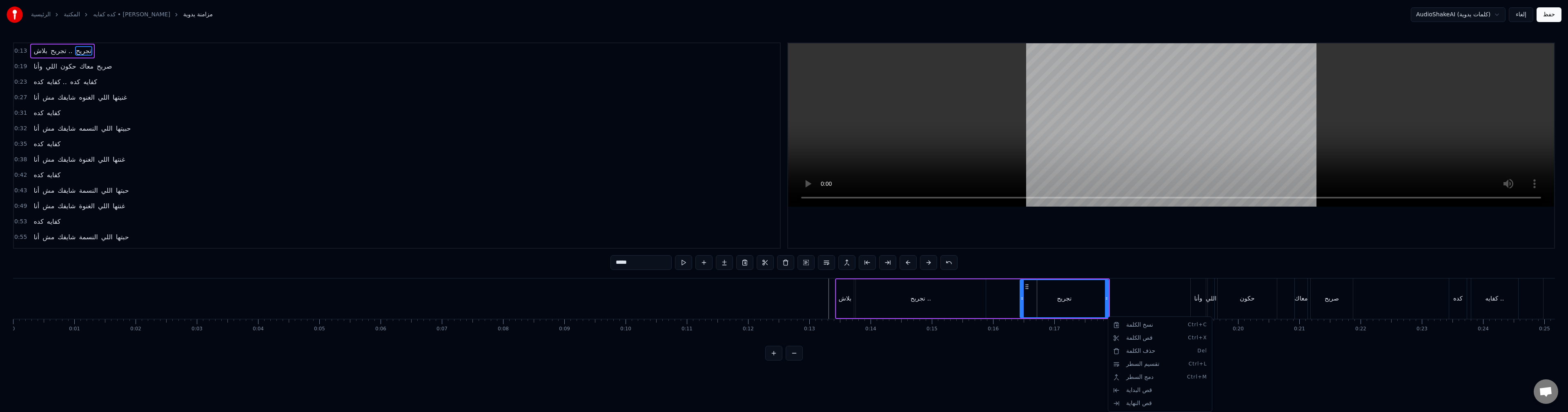
click at [1108, 299] on html "الرئيسية المكتبة كده [PERSON_NAME] مزامنة يدوية AudioShakeAI (كلمات يدوية) إلغا…" at bounding box center [784, 187] width 1568 height 374
drag, startPoint x: 1107, startPoint y: 299, endPoint x: 1091, endPoint y: 301, distance: 16.1
click at [1091, 300] on icon at bounding box center [1091, 298] width 3 height 7
click at [1013, 257] on div "0:13 بلاش تجريح .. تجريح 0:19 وأنا اللي حكون معاك صريح 0:23 كده كفايه .. كده كف…" at bounding box center [783, 201] width 1542 height 318
click at [1032, 302] on div "تجريح" at bounding box center [1056, 298] width 72 height 37
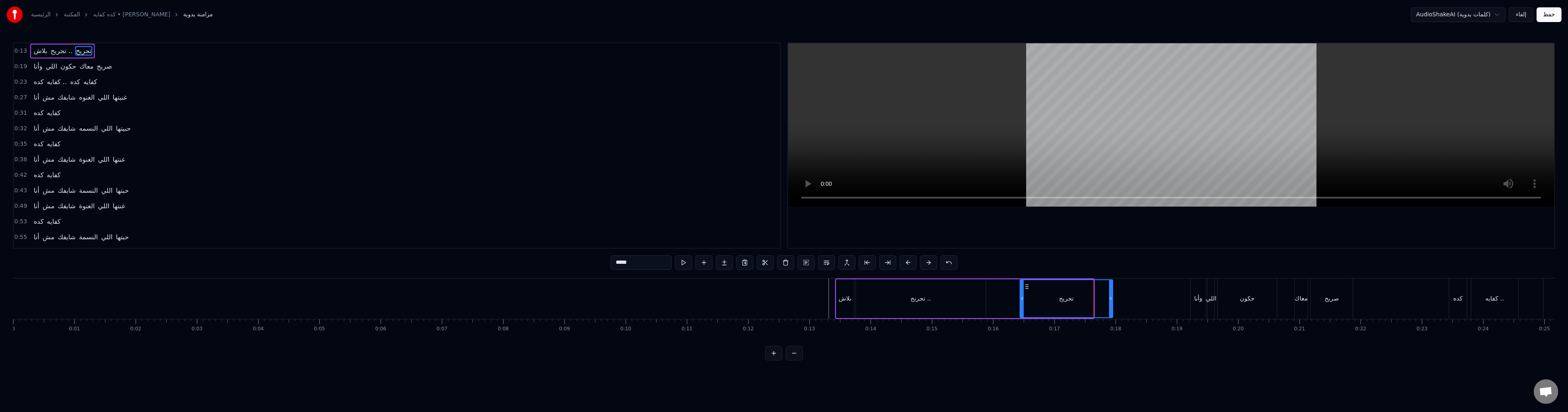
drag, startPoint x: 1091, startPoint y: 299, endPoint x: 1111, endPoint y: 301, distance: 20.1
click at [1111, 301] on icon at bounding box center [1110, 298] width 3 height 7
click at [1026, 301] on div "تجريح" at bounding box center [1066, 298] width 92 height 37
click at [1169, 261] on div "0:13 بلاش تجريح .. تجريح 0:19 وأنا اللي حكون معاك صريح 0:23 كده كفايه .. كده كف…" at bounding box center [783, 201] width 1542 height 318
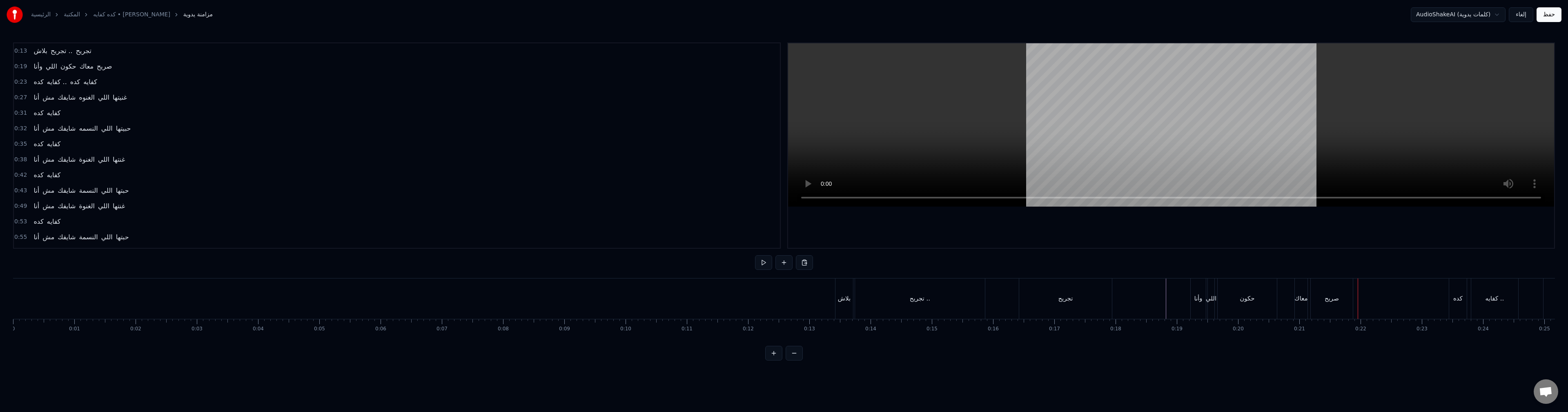
click at [1194, 306] on div "وأنا" at bounding box center [1198, 299] width 15 height 40
drag, startPoint x: 1193, startPoint y: 312, endPoint x: 1184, endPoint y: 312, distance: 9.0
click at [1184, 312] on div at bounding box center [1185, 298] width 3 height 37
click at [1163, 255] on div "0:13 بلاش تجريح .. تجريح 0:19 وأنا اللي حكون معاك صريح 0:23 كده كفايه .. كده كف…" at bounding box center [783, 201] width 1542 height 318
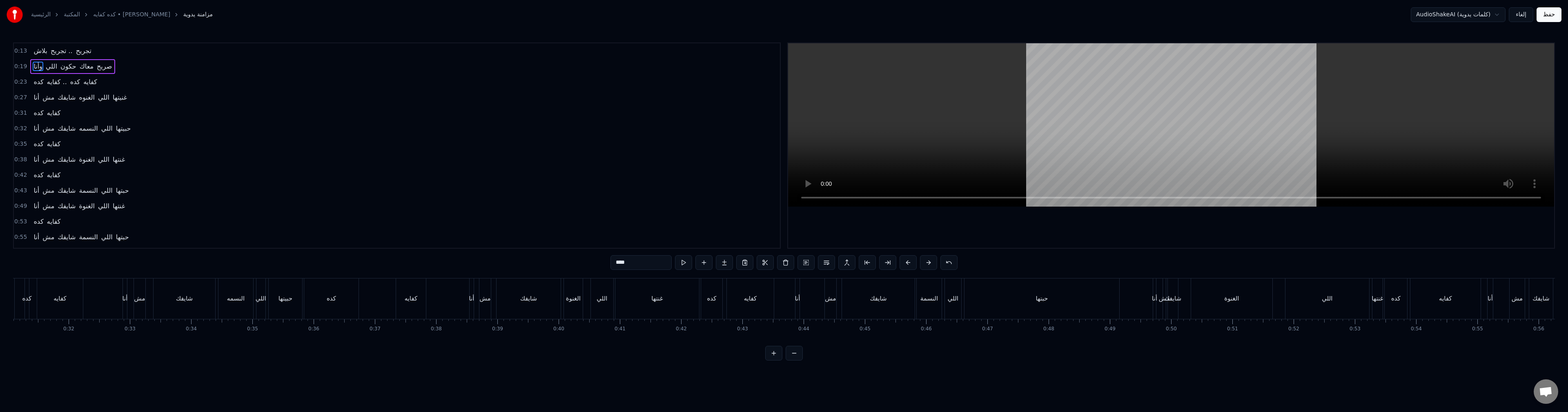
click at [561, 295] on div "أنا مش شايفك الغنوة اللي غنتها" at bounding box center [585, 299] width 232 height 40
click at [373, 302] on div "كده كفايه" at bounding box center [366, 299] width 124 height 40
click at [688, 299] on div "غنتها" at bounding box center [657, 299] width 84 height 40
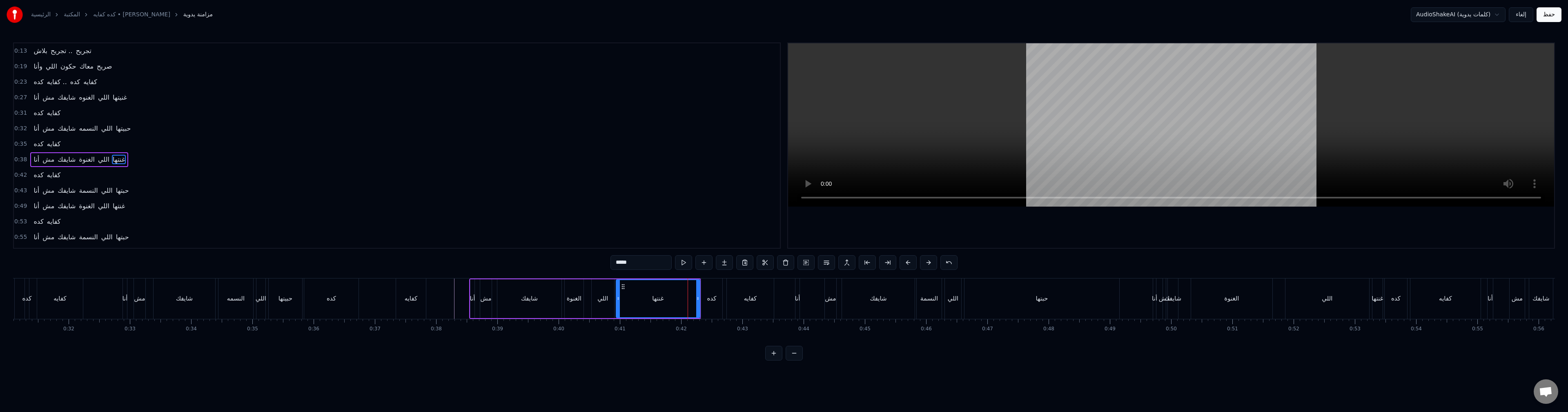
scroll to position [14, 0]
click at [1522, 14] on button "إلغاء" at bounding box center [1521, 15] width 24 height 15
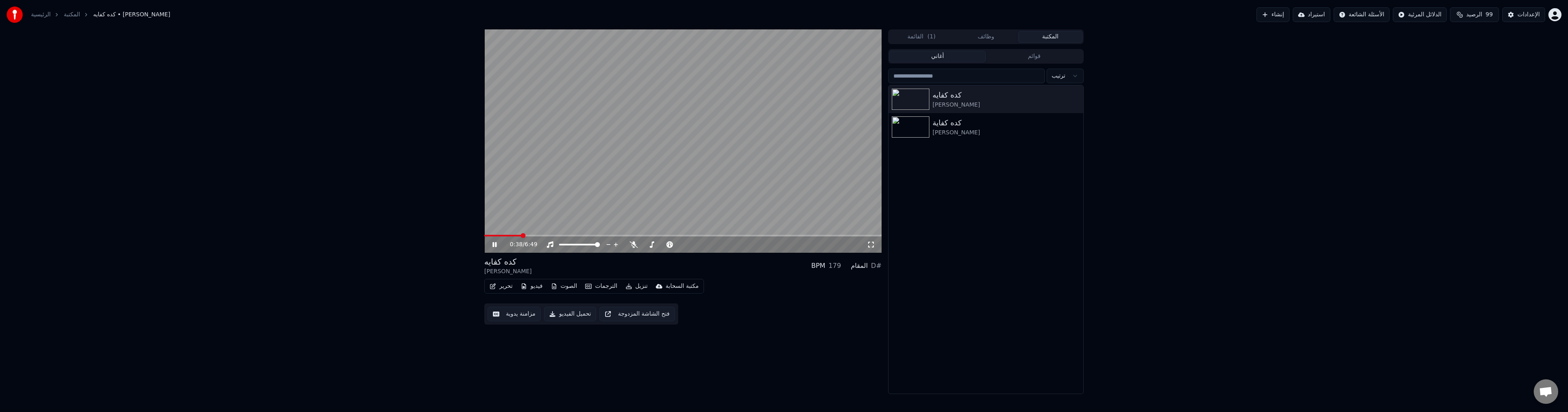
click at [521, 236] on span at bounding box center [683, 236] width 397 height 2
click at [635, 246] on icon at bounding box center [633, 244] width 8 height 7
click at [635, 246] on icon at bounding box center [633, 244] width 4 height 7
click at [575, 287] on button "الصوت" at bounding box center [564, 286] width 33 height 12
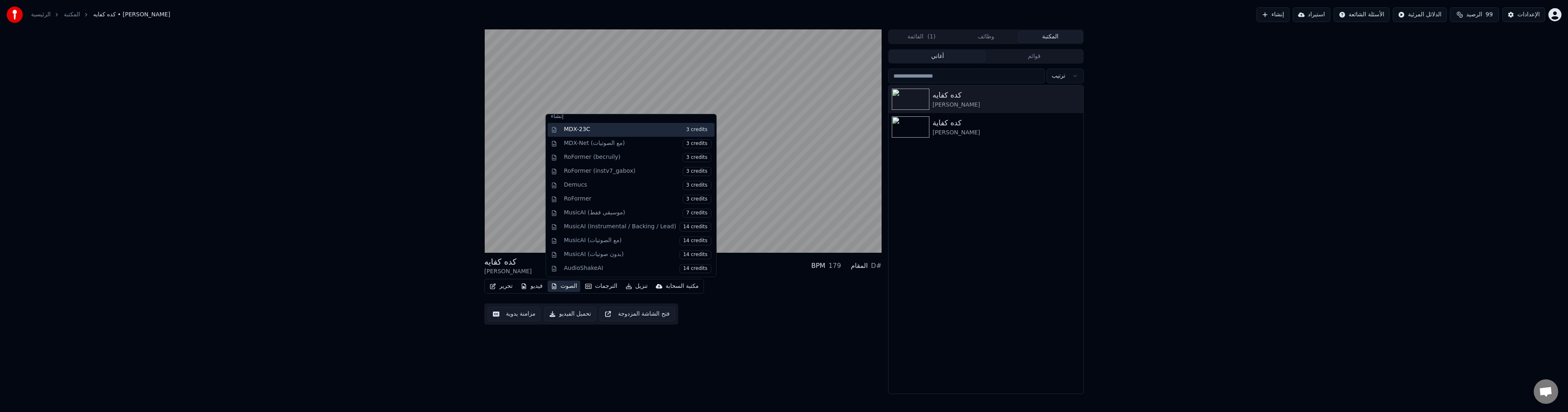
scroll to position [83, 0]
click at [581, 238] on div "MusicAI (مع الصوتيات) 14 credits" at bounding box center [637, 240] width 147 height 9
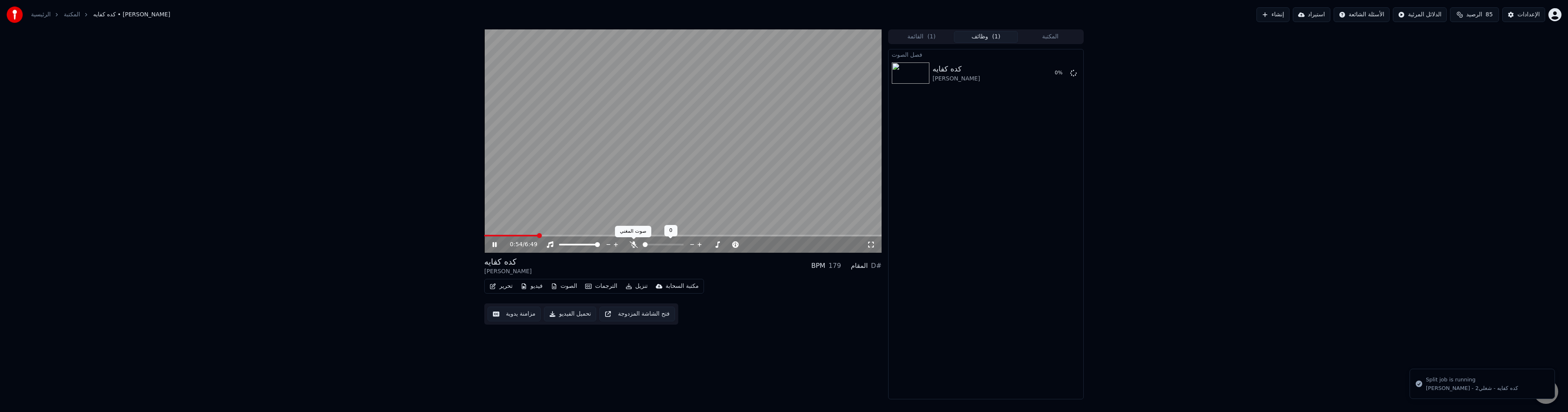
click at [635, 240] on span at bounding box center [634, 239] width 4 height 4
click at [634, 245] on icon at bounding box center [633, 244] width 8 height 7
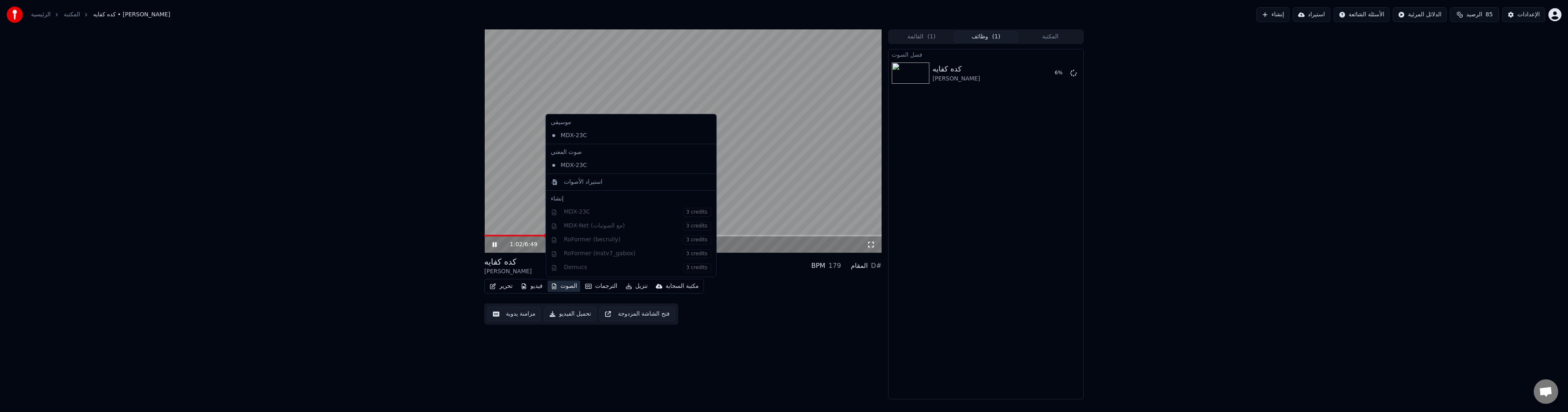
click at [561, 289] on button "الصوت" at bounding box center [564, 286] width 33 height 12
click at [565, 136] on div "MDX-23C" at bounding box center [625, 135] width 155 height 13
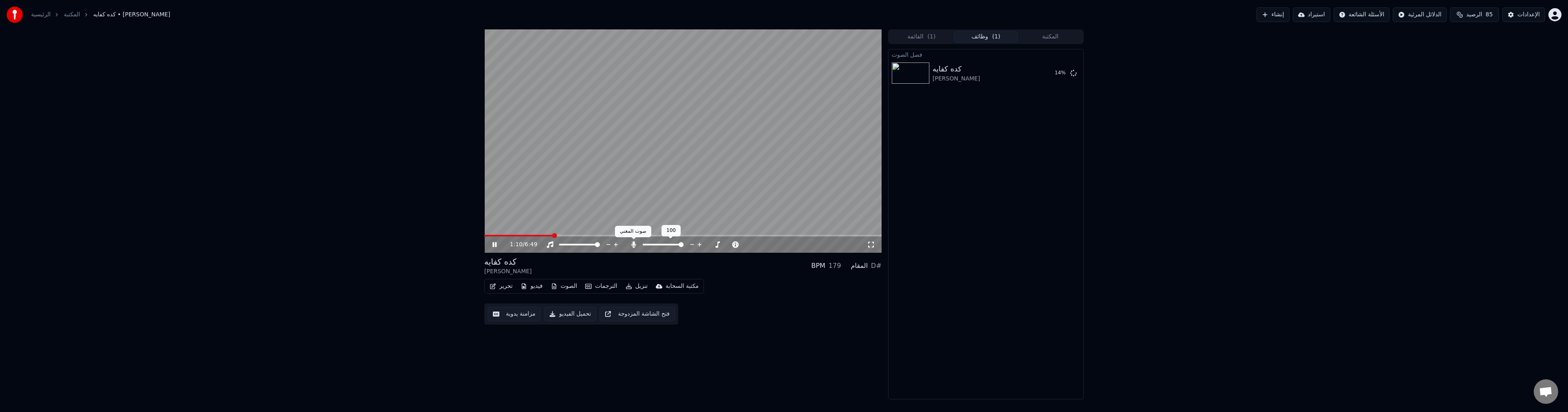
click at [632, 245] on icon at bounding box center [633, 244] width 8 height 7
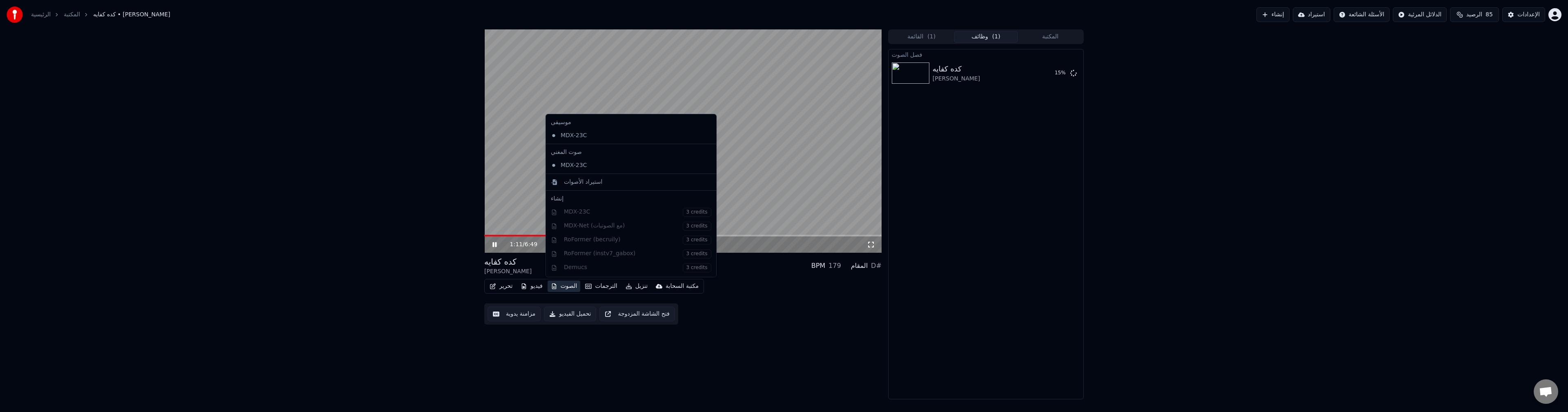
click at [573, 287] on button "الصوت" at bounding box center [564, 286] width 33 height 12
click at [587, 218] on div "موسيقى MDX-23C صوت المغني MDX-23C استيراد الأصوات إنشاء MDX-23C 3 credits MDX-N…" at bounding box center [631, 195] width 171 height 163
click at [586, 211] on div "موسيقى MDX-23C صوت المغني MDX-23C استيراد الأصوات إنشاء MDX-23C 3 credits MDX-N…" at bounding box center [631, 195] width 171 height 163
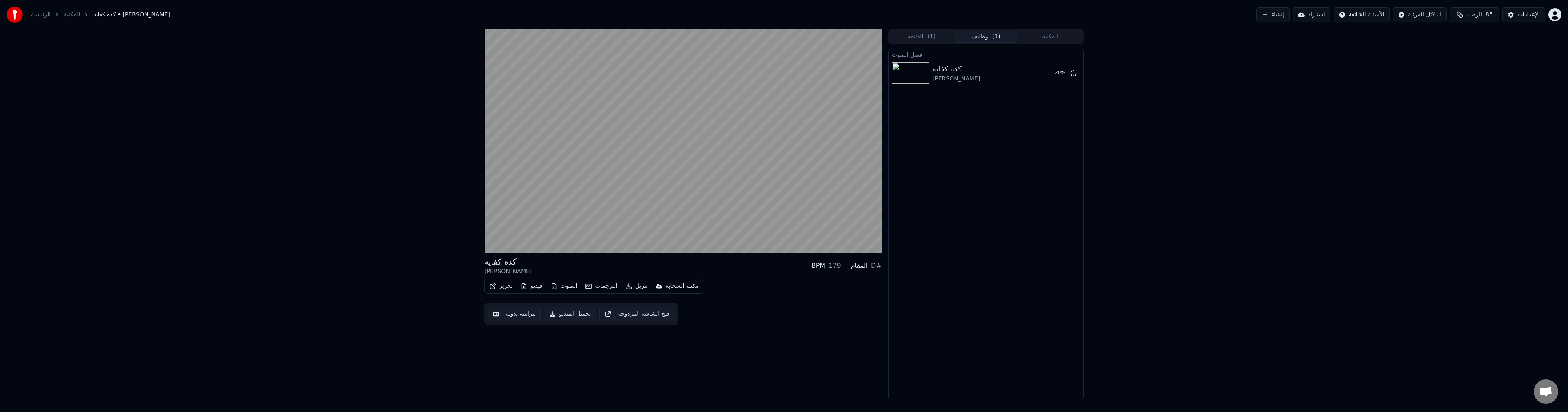
click at [624, 349] on div "كده كفايه [PERSON_NAME] BPM 179 المقام D# تحرير فيديو الصوت الترجمات تنزيل مكتب…" at bounding box center [683, 214] width 397 height 370
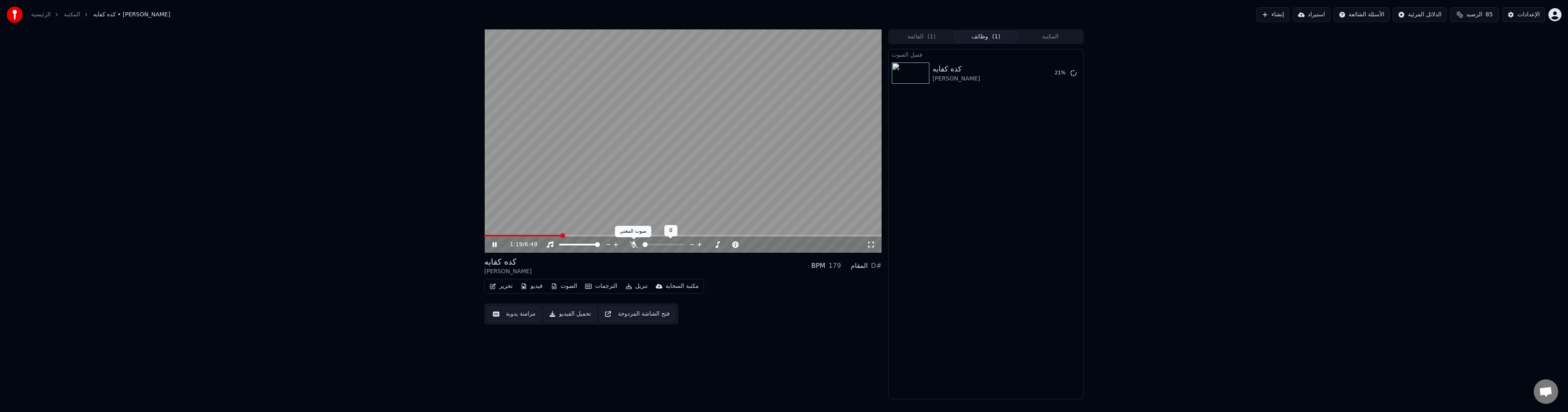
click at [632, 245] on icon at bounding box center [633, 244] width 8 height 7
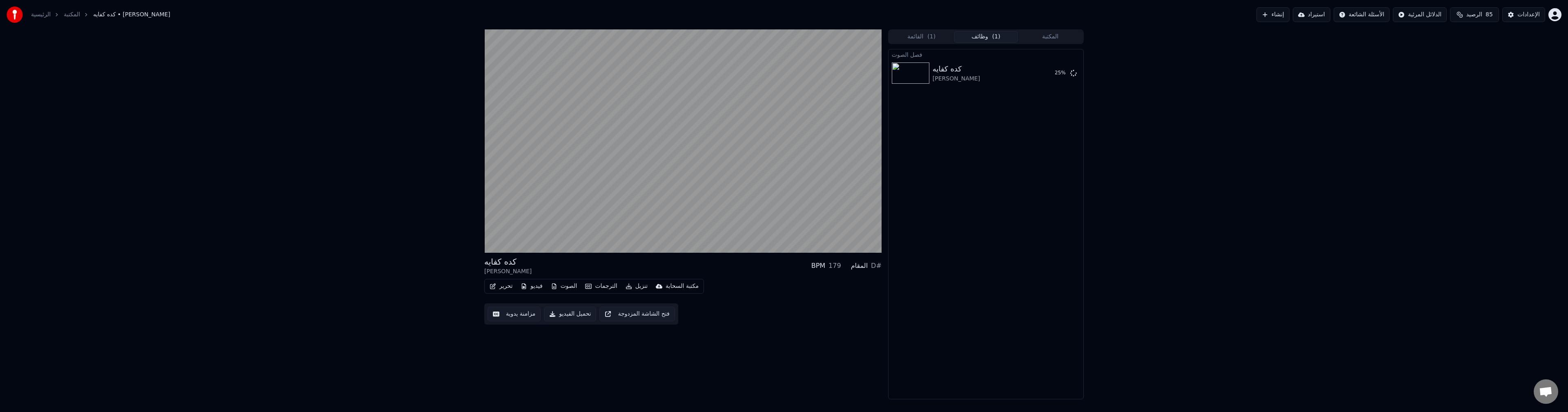
click at [574, 288] on button "الصوت" at bounding box center [564, 286] width 33 height 12
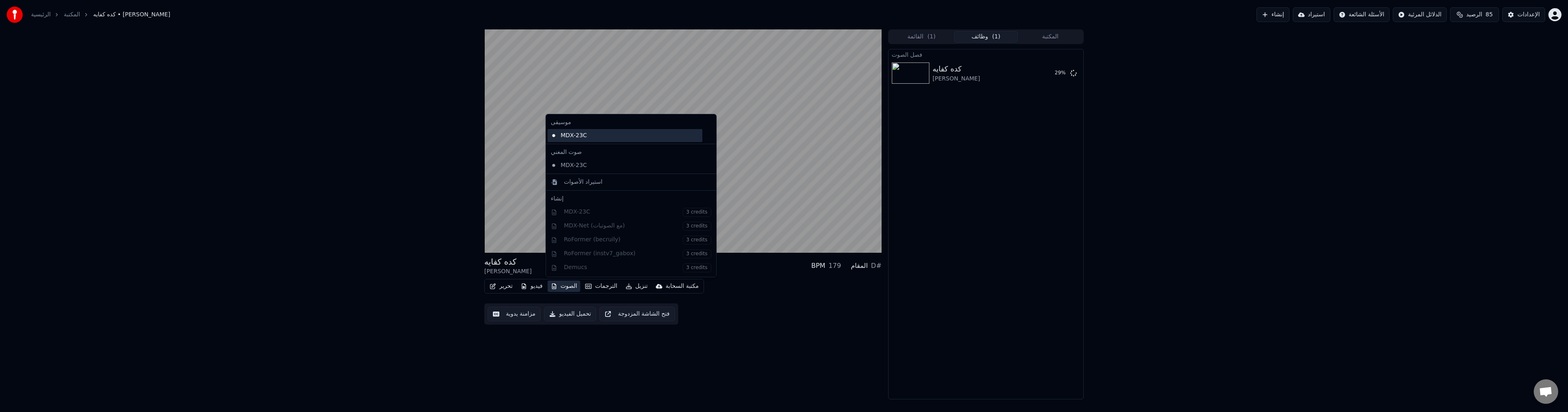
click at [580, 136] on div "MDX-23C" at bounding box center [625, 135] width 155 height 13
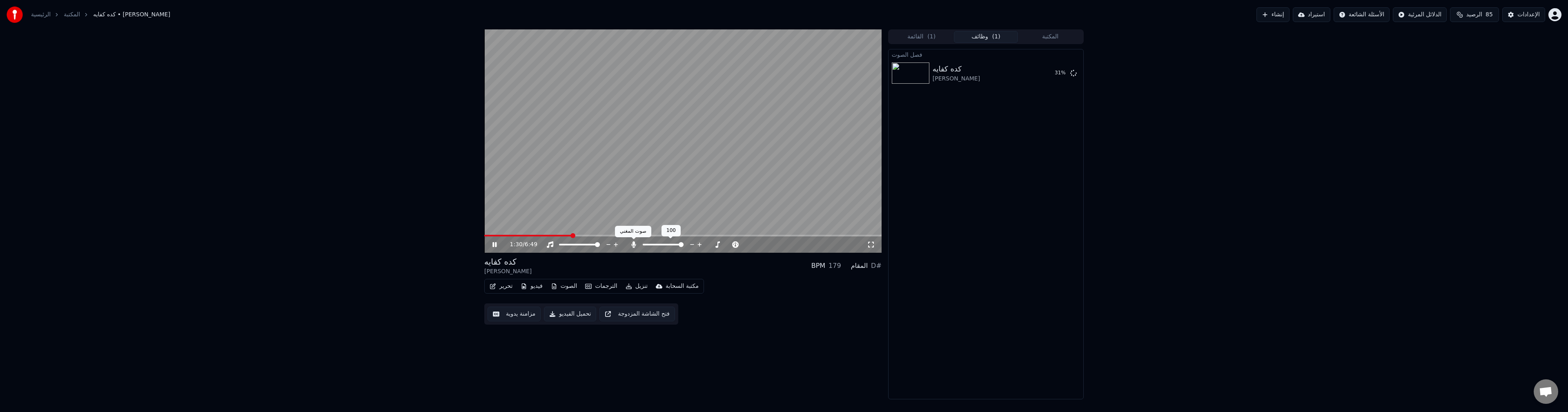
click at [634, 246] on icon at bounding box center [633, 244] width 8 height 7
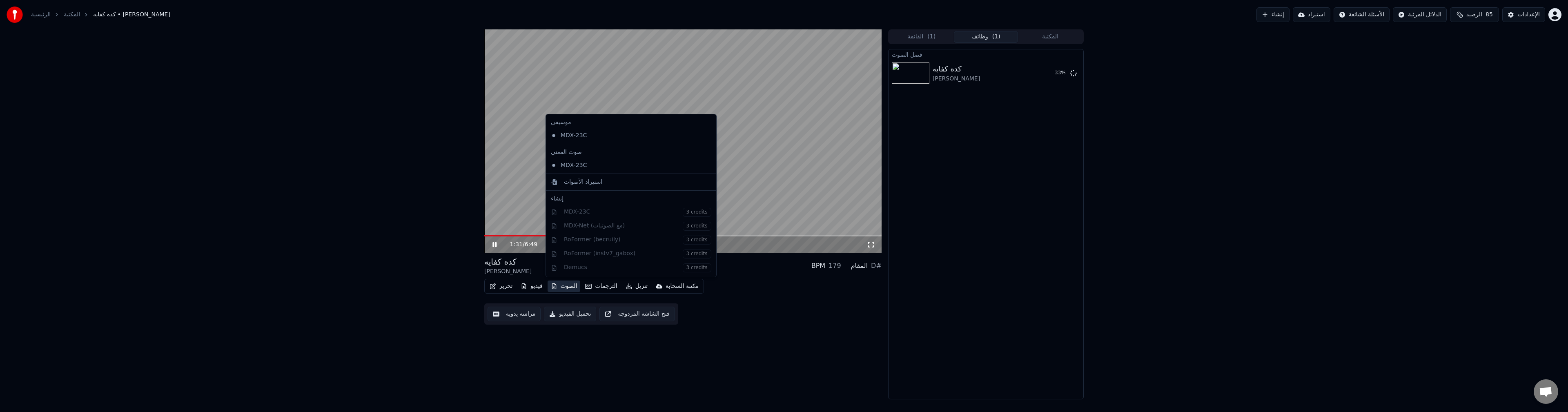
click at [573, 285] on button "الصوت" at bounding box center [564, 286] width 33 height 12
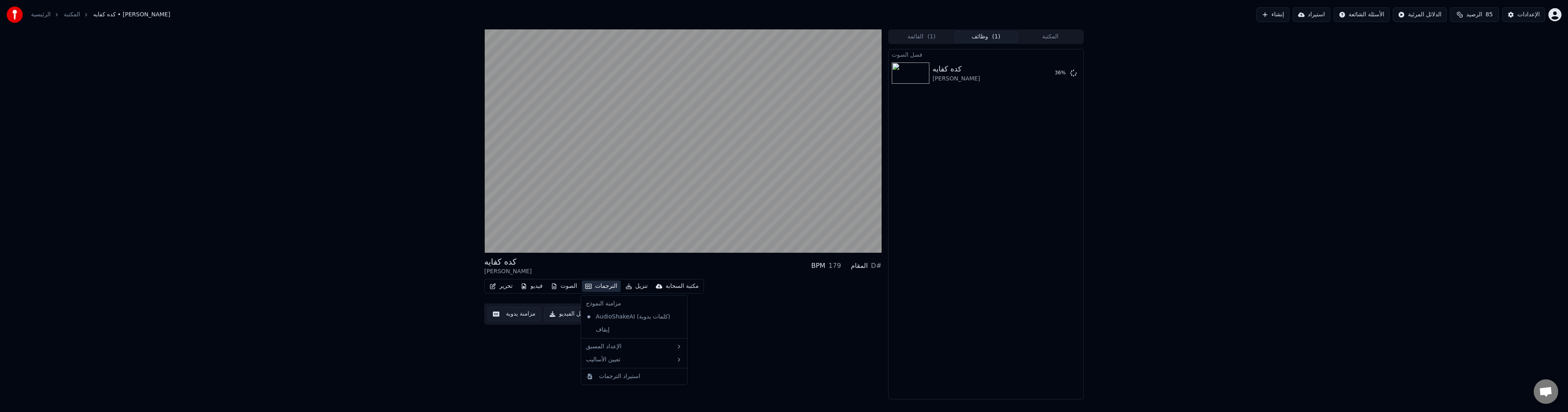
click at [755, 343] on div "كده كفايه [PERSON_NAME] BPM 179 المقام D# تحرير فيديو الصوت الترجمات تنزيل مكتب…" at bounding box center [683, 214] width 397 height 370
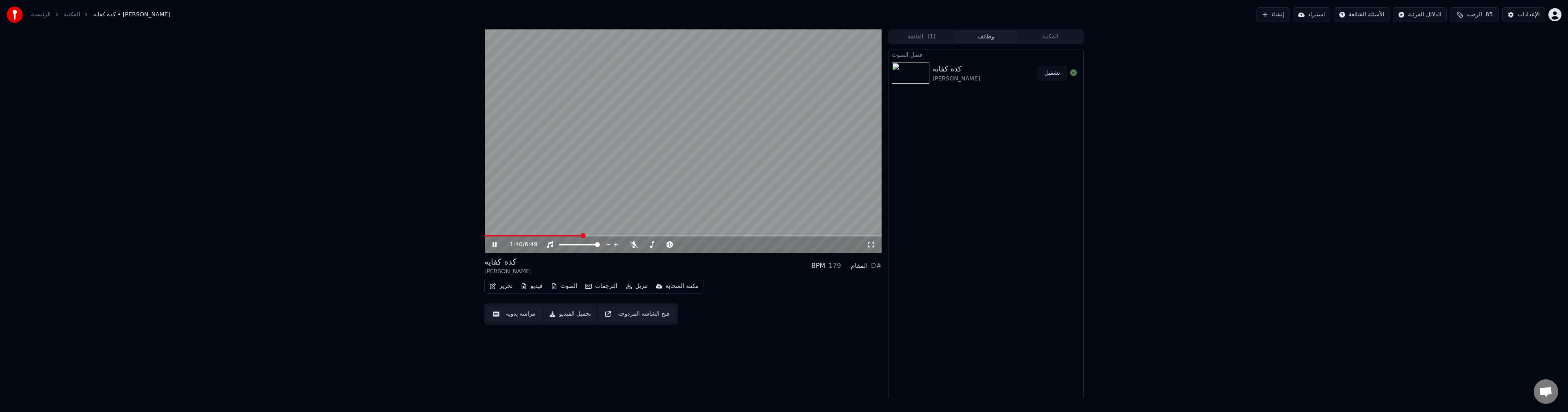
click at [495, 244] on icon at bounding box center [494, 245] width 4 height 5
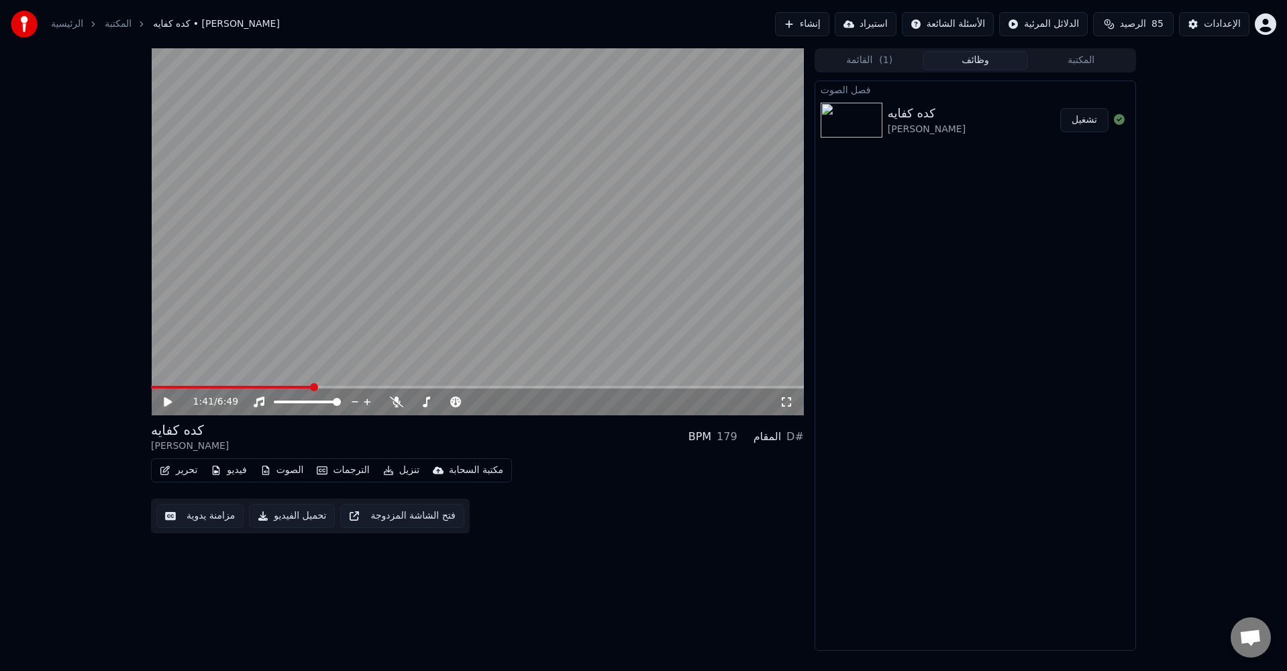
click at [170, 403] on icon at bounding box center [168, 401] width 8 height 9
click at [170, 403] on icon at bounding box center [167, 402] width 7 height 8
click at [170, 403] on icon at bounding box center [168, 401] width 8 height 9
click at [291, 386] on span at bounding box center [235, 387] width 169 height 3
click at [364, 385] on video at bounding box center [477, 231] width 653 height 367
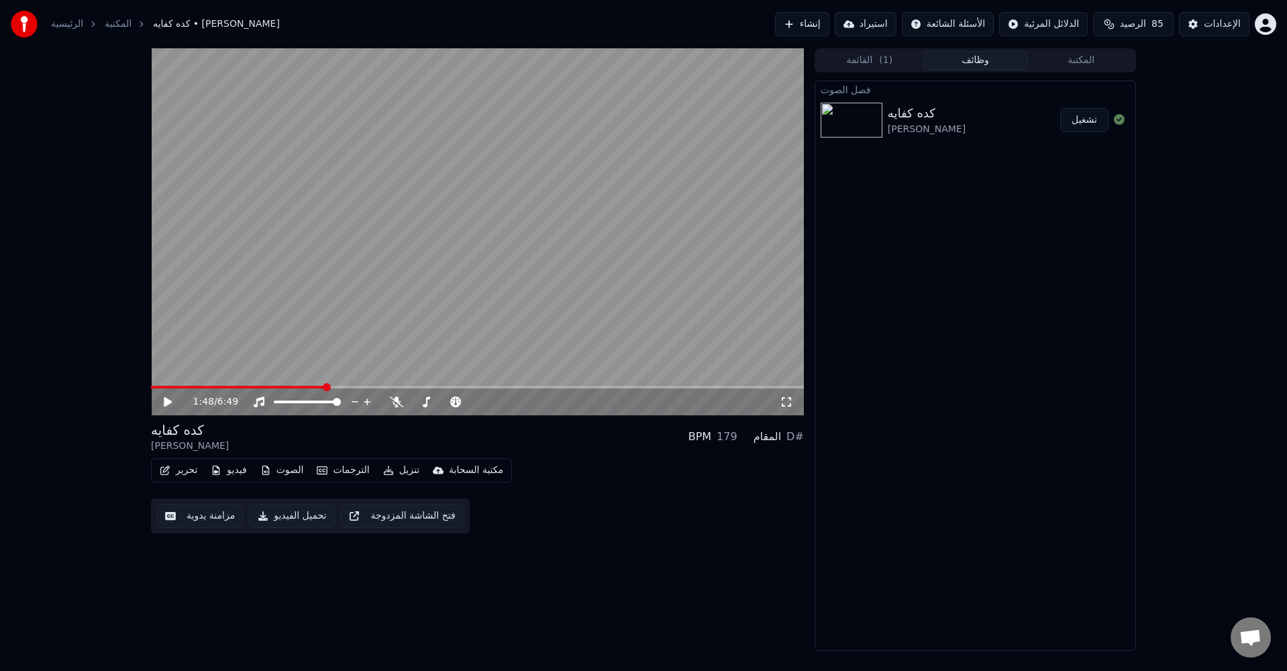
click at [364, 386] on span at bounding box center [477, 387] width 653 height 3
click at [419, 318] on video at bounding box center [477, 231] width 653 height 367
click at [298, 473] on button "الصوت" at bounding box center [282, 470] width 54 height 19
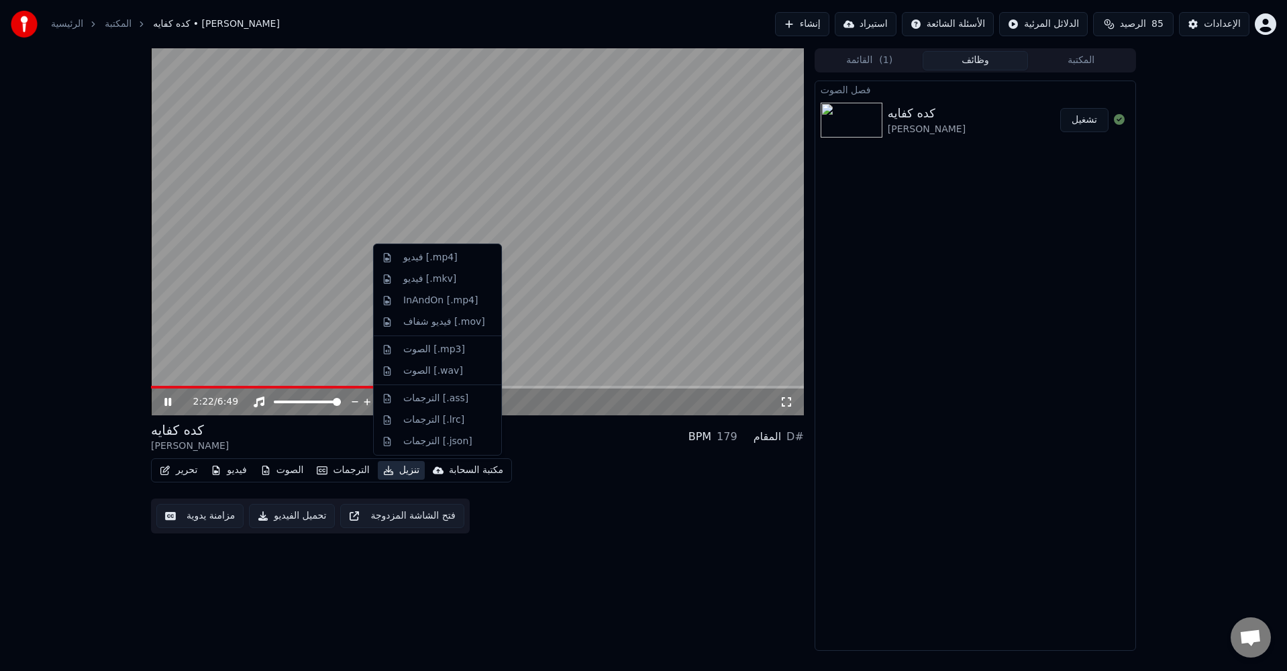
click at [633, 598] on div "2:22 / 6:49 كده كفايه [PERSON_NAME] BPM 179 المقام D# تحرير فيديو الصوت الترجما…" at bounding box center [477, 349] width 653 height 602
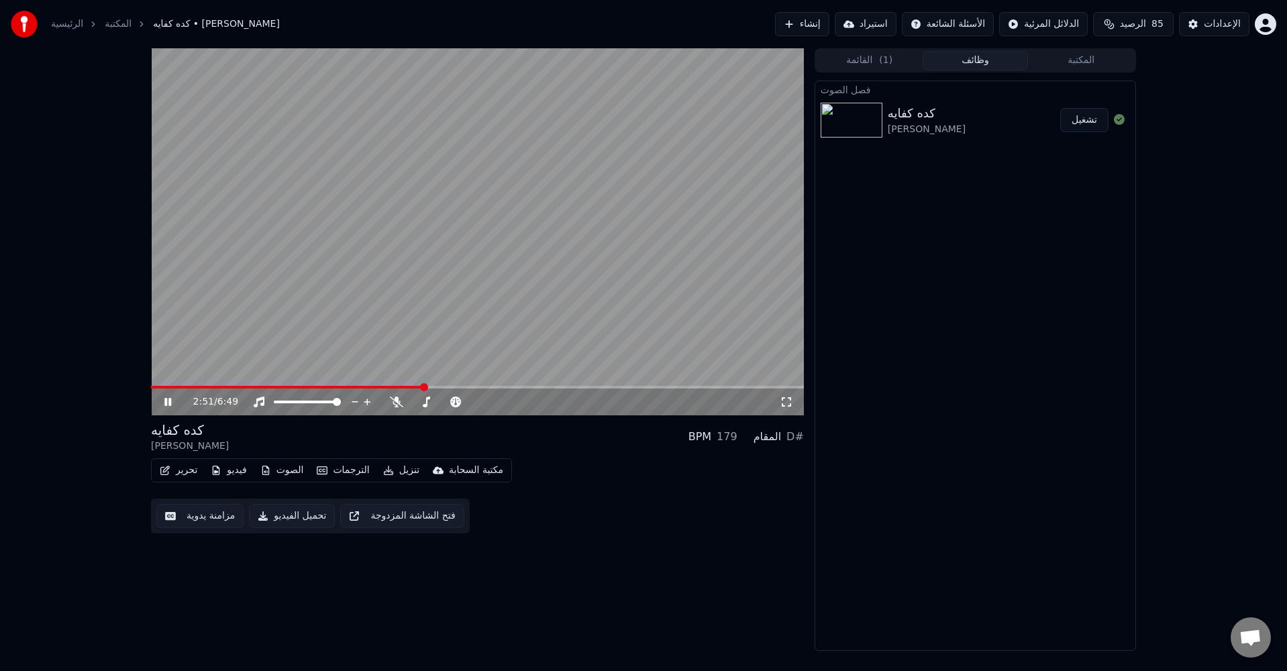
click at [464, 386] on span at bounding box center [477, 387] width 653 height 3
click at [484, 387] on span at bounding box center [477, 387] width 653 height 3
click at [458, 385] on video at bounding box center [477, 231] width 653 height 367
click at [457, 386] on span at bounding box center [304, 387] width 306 height 3
click at [441, 288] on video at bounding box center [477, 231] width 653 height 367
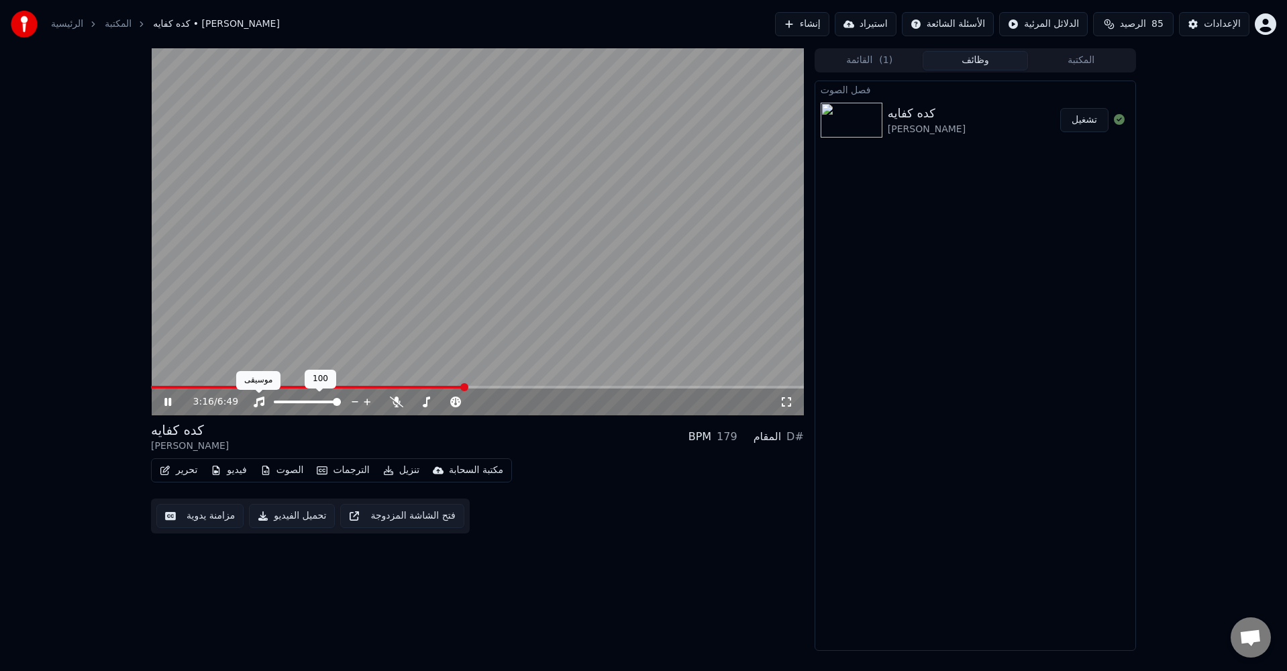
click at [260, 402] on icon at bounding box center [258, 401] width 13 height 11
click at [167, 402] on icon at bounding box center [167, 402] width 7 height 8
click at [1214, 36] on span at bounding box center [1214, 39] width 7 height 7
click at [1218, 29] on button "الإعدادات" at bounding box center [1214, 24] width 70 height 24
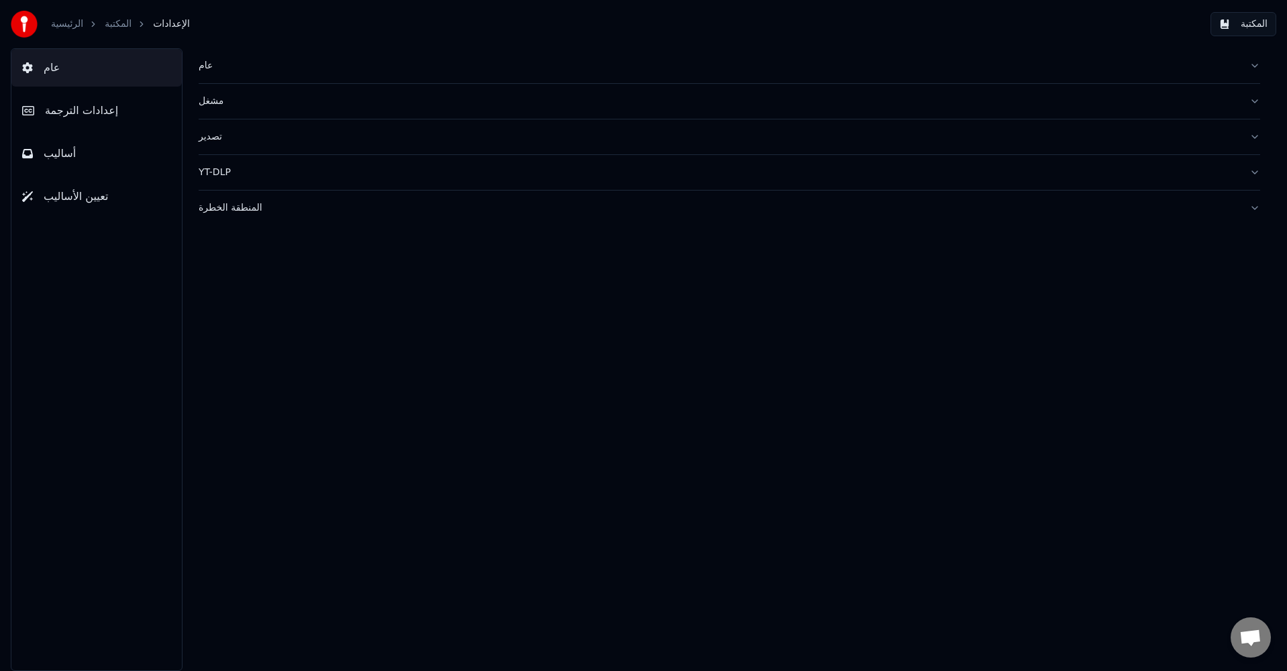
click at [123, 146] on button "أساليب" at bounding box center [96, 154] width 170 height 38
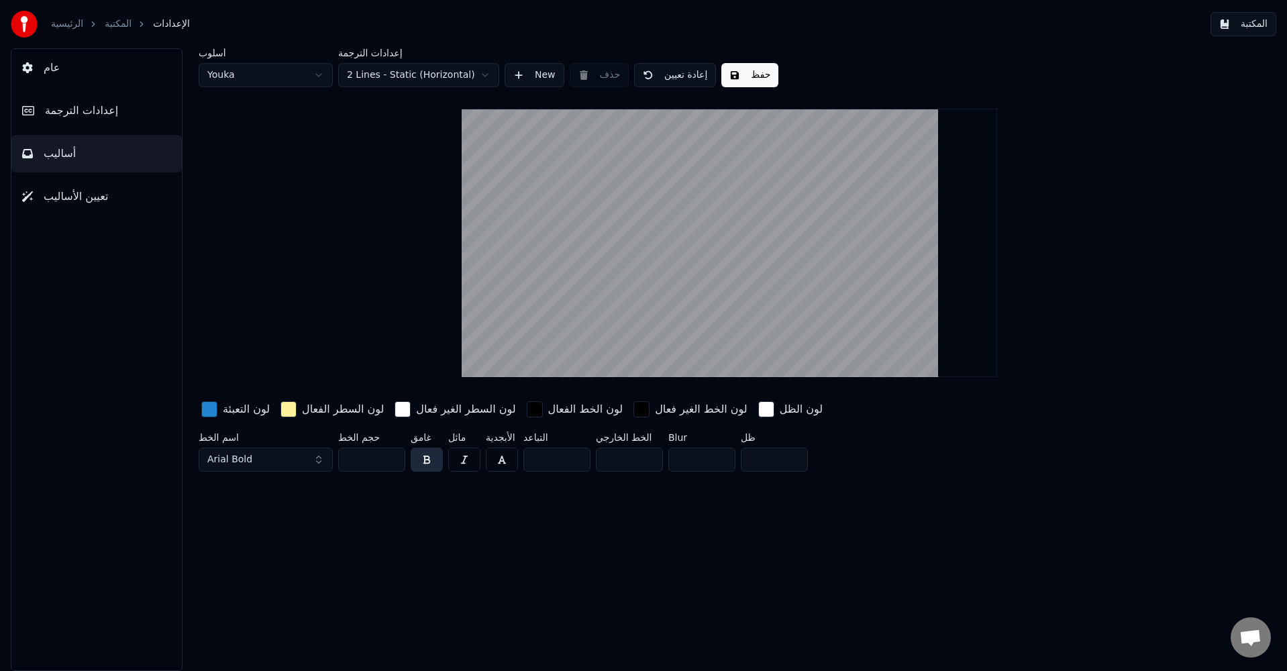
click at [142, 202] on button "تعيين الأساليب" at bounding box center [96, 197] width 170 height 38
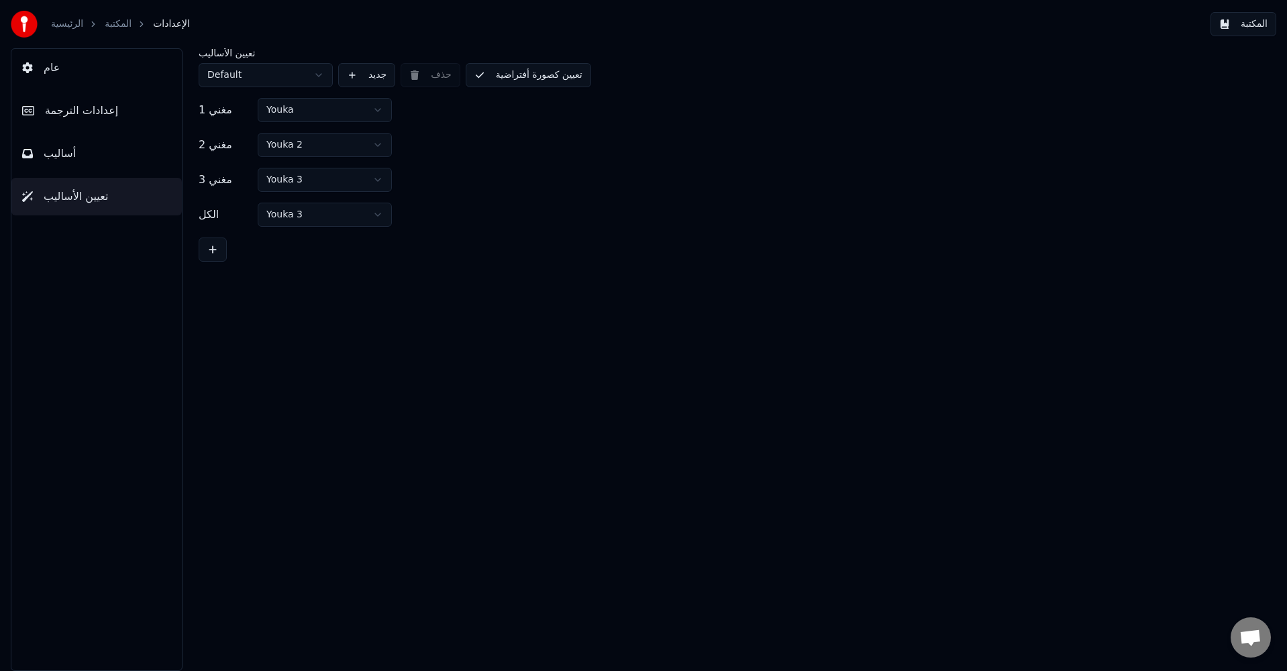
click at [157, 116] on button "إعدادات الترجمة" at bounding box center [96, 111] width 170 height 38
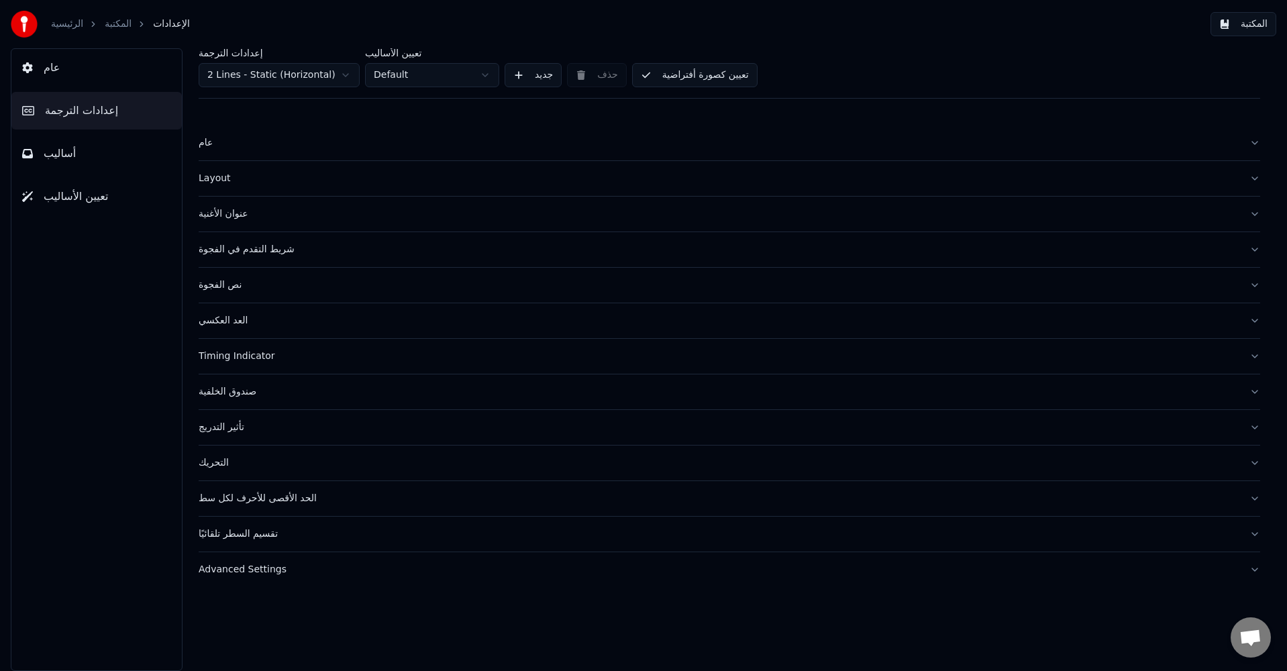
click at [119, 70] on button "عام" at bounding box center [96, 68] width 170 height 38
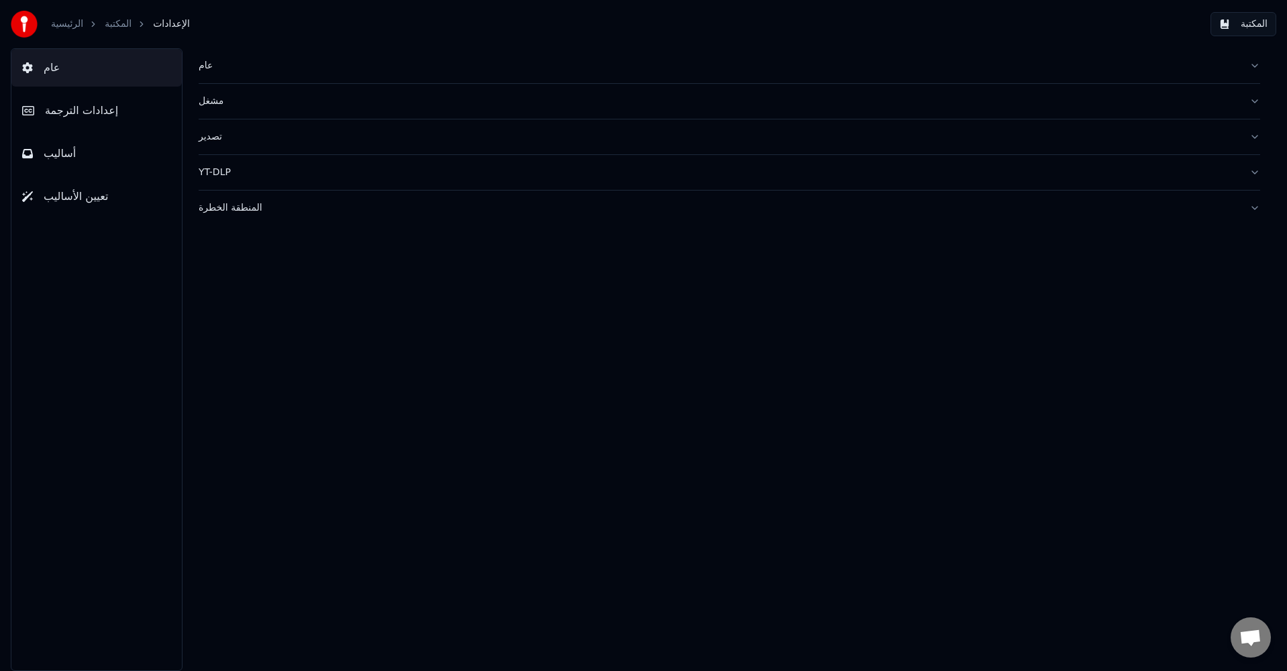
click at [1256, 101] on button "مشغل" at bounding box center [729, 101] width 1061 height 35
click at [1252, 327] on button "المنطقة الخطرة" at bounding box center [729, 328] width 1061 height 35
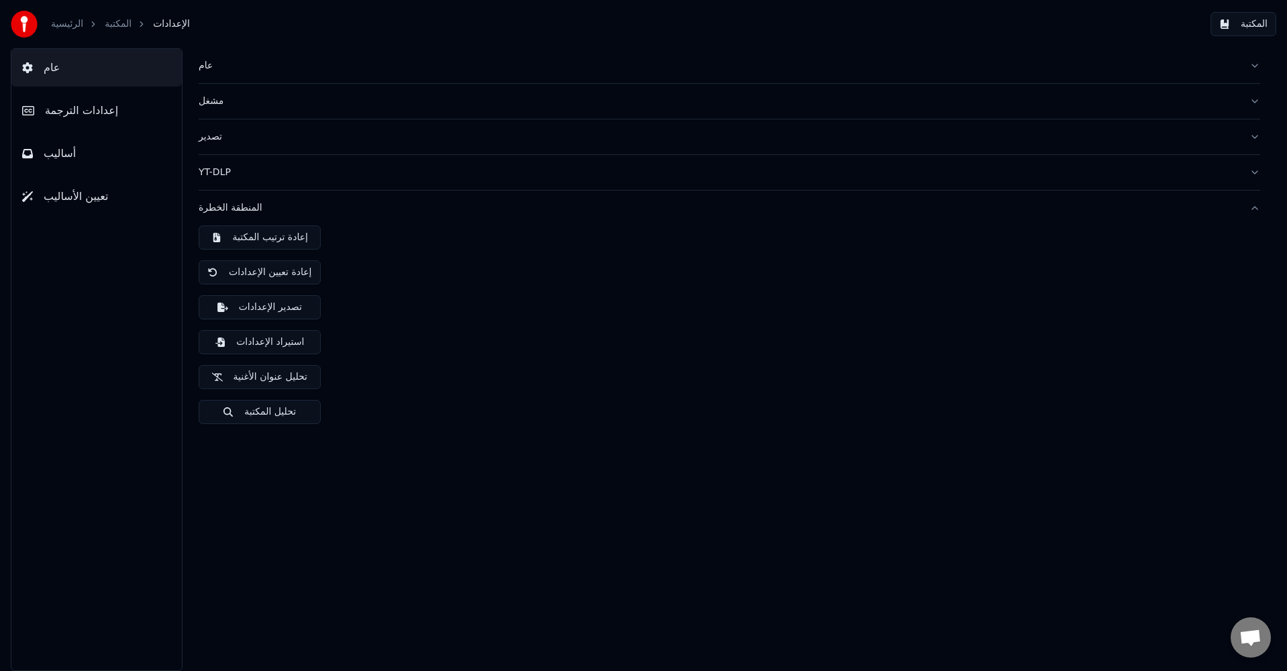
click at [1256, 138] on button "تصدير" at bounding box center [729, 136] width 1061 height 35
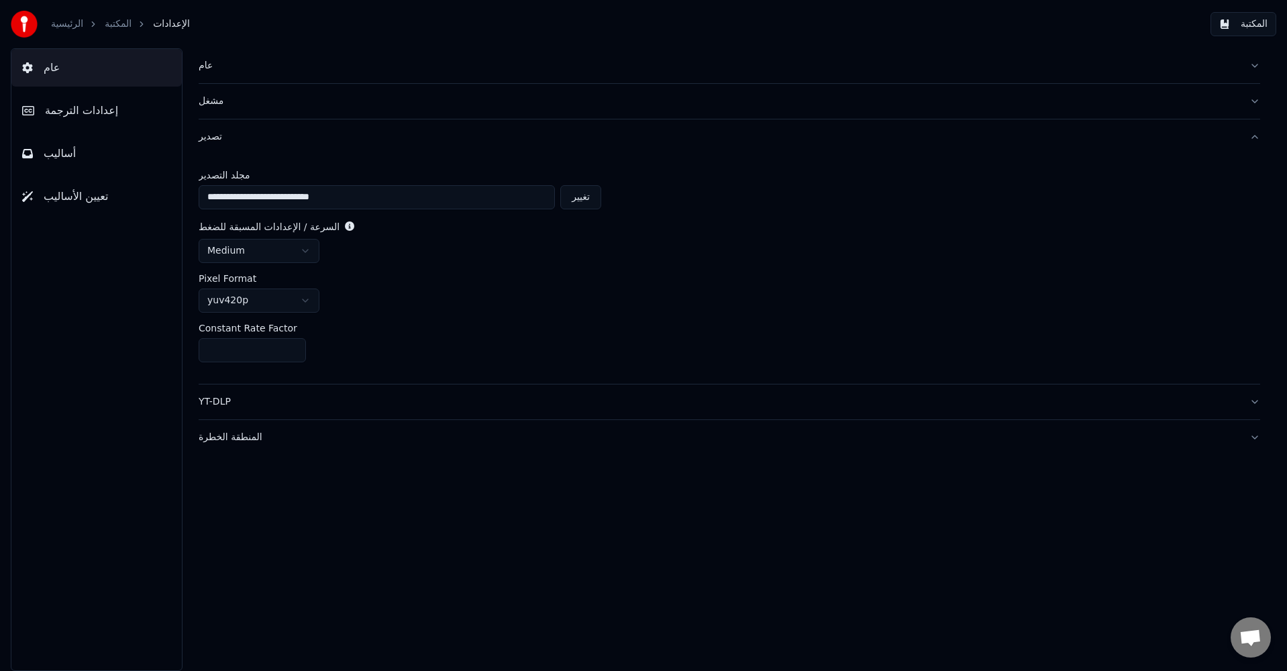
click at [1258, 66] on button "عام" at bounding box center [729, 65] width 1061 height 35
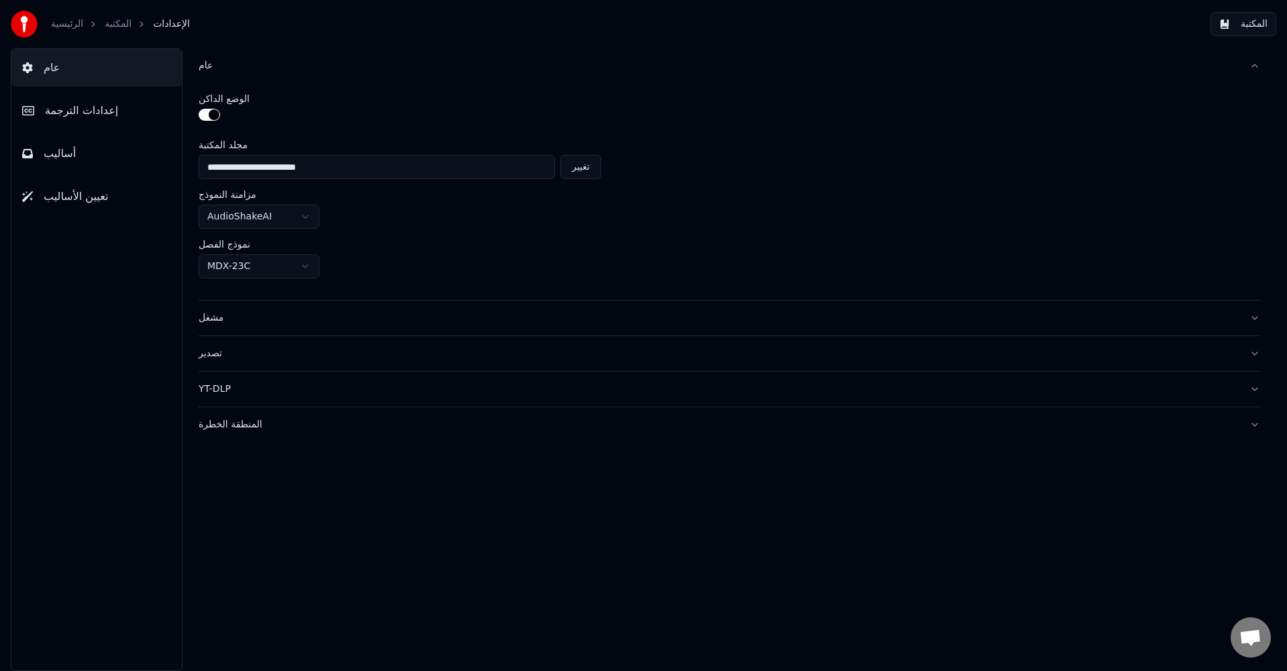
click at [122, 28] on link "المكتبة" at bounding box center [118, 23] width 27 height 13
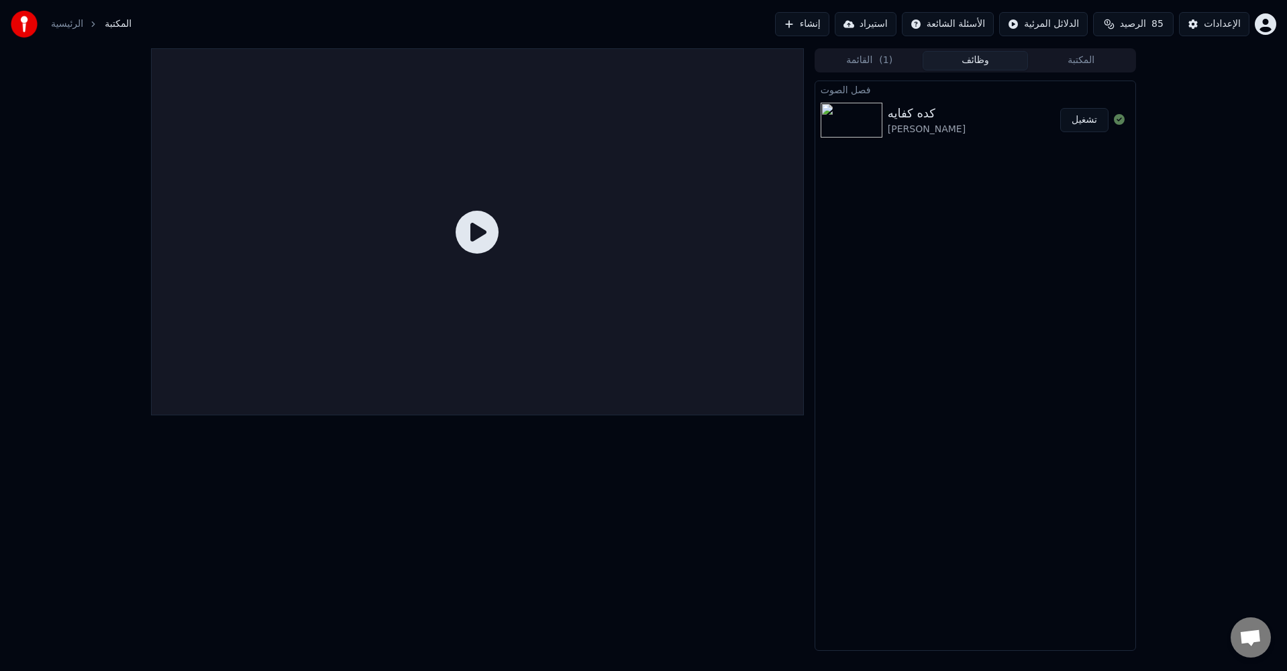
click at [861, 121] on img at bounding box center [851, 120] width 62 height 35
click at [1069, 118] on button "تشغيل" at bounding box center [1084, 120] width 48 height 24
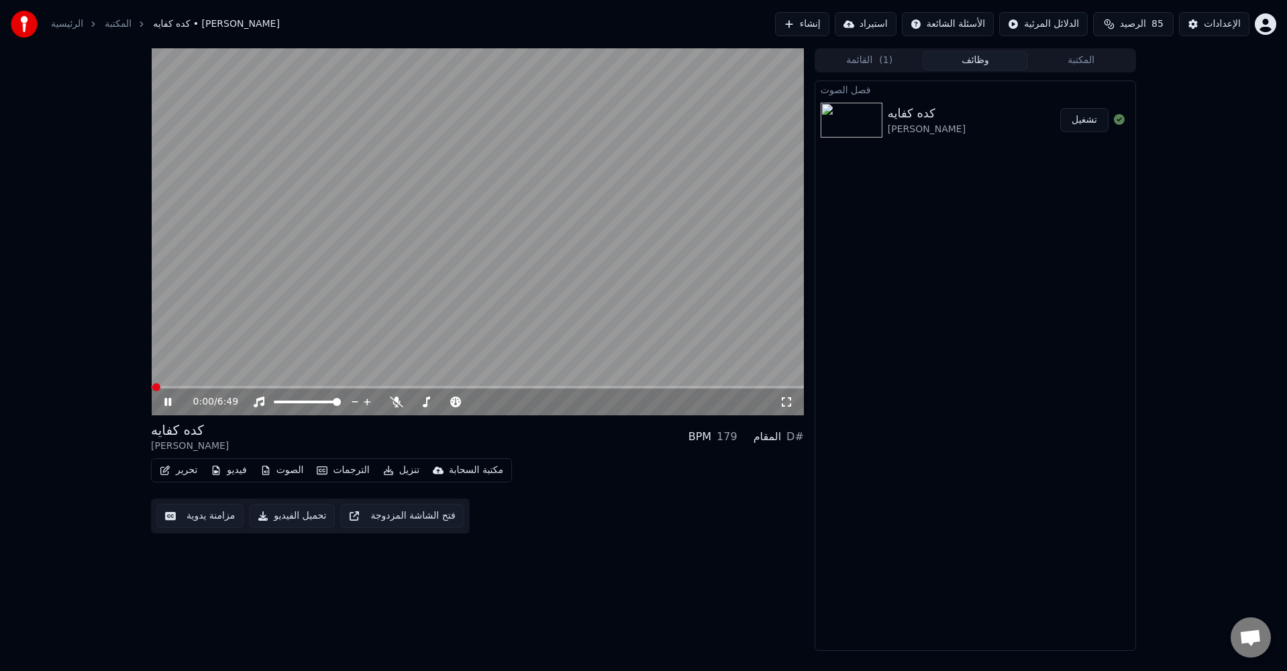
click at [166, 400] on icon at bounding box center [167, 402] width 7 height 8
click at [295, 517] on button "تحميل الفيديو" at bounding box center [292, 516] width 86 height 24
click at [1007, 123] on div "كده كفايه [PERSON_NAME]" at bounding box center [976, 120] width 176 height 32
click at [1081, 121] on button "عرض" at bounding box center [1085, 120] width 45 height 24
